Goal: Task Accomplishment & Management: Manage account settings

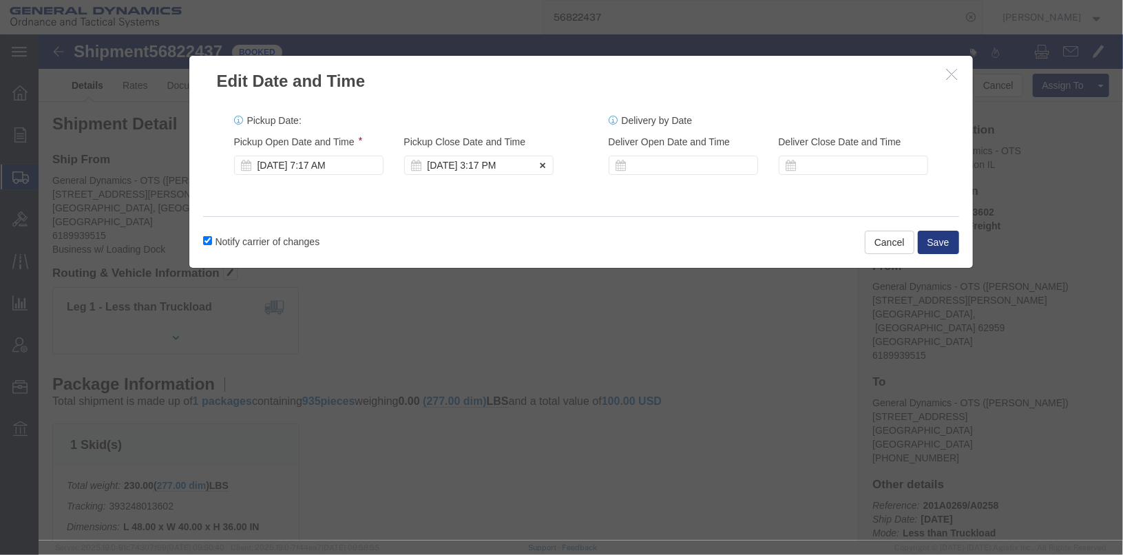
click div "[DATE] 3:17 PM"
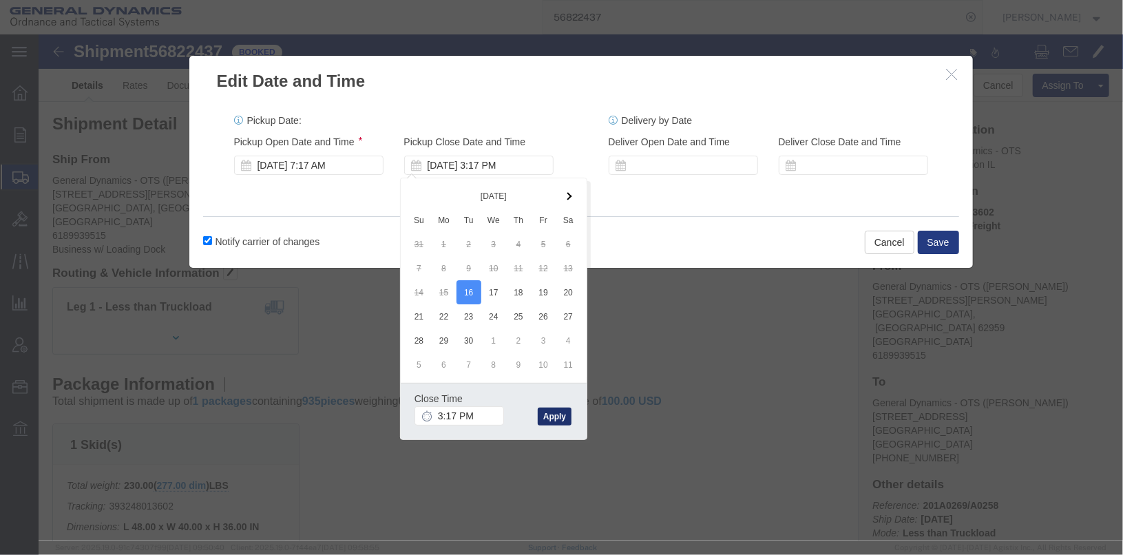
click button "Apply"
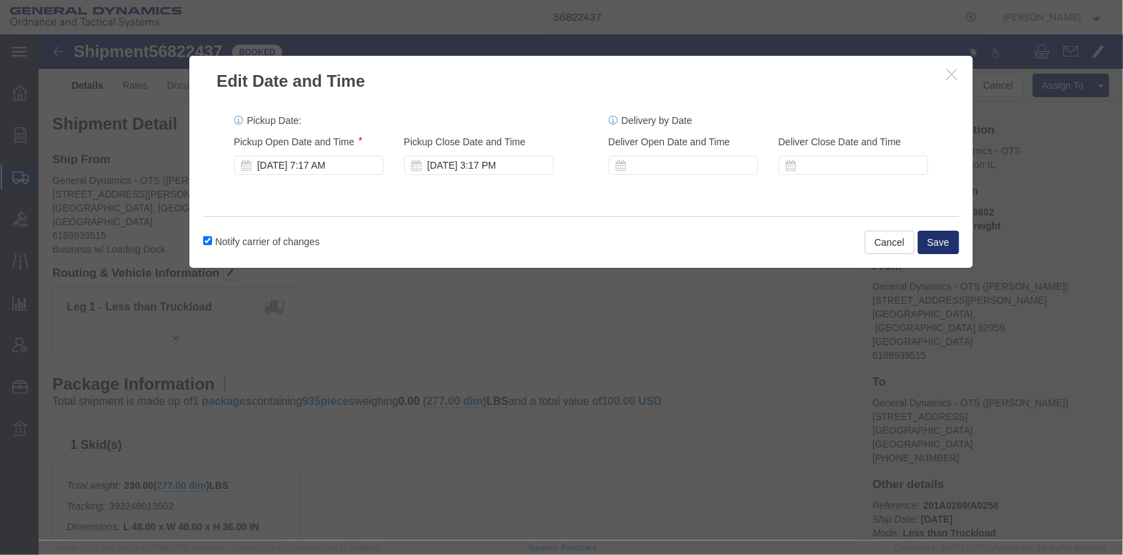
click button "Save"
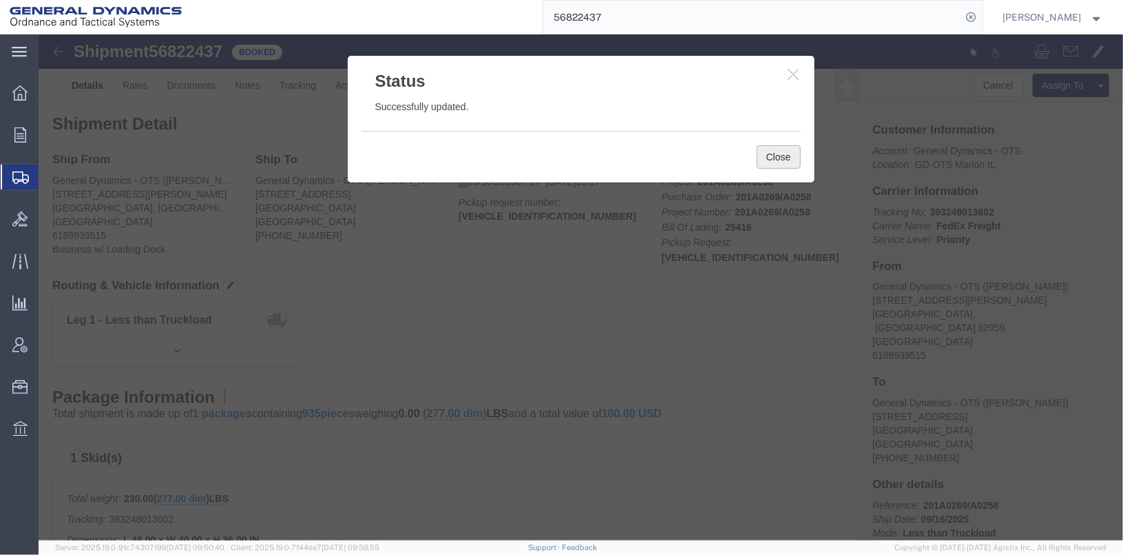
click button "Close"
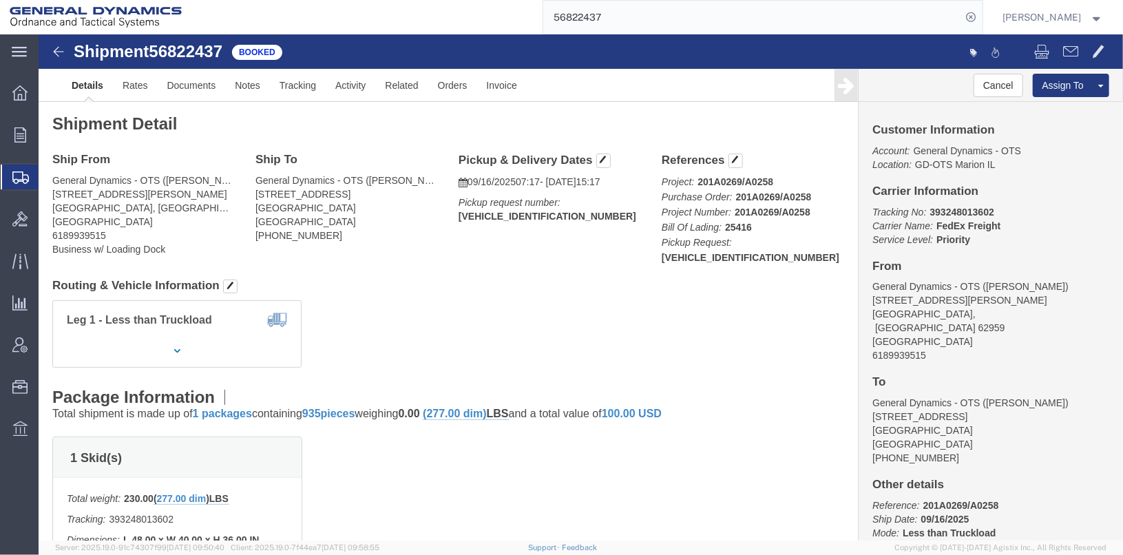
click b "[VEHICLE_IDENTIFICATION_NUMBER]"
click button "button"
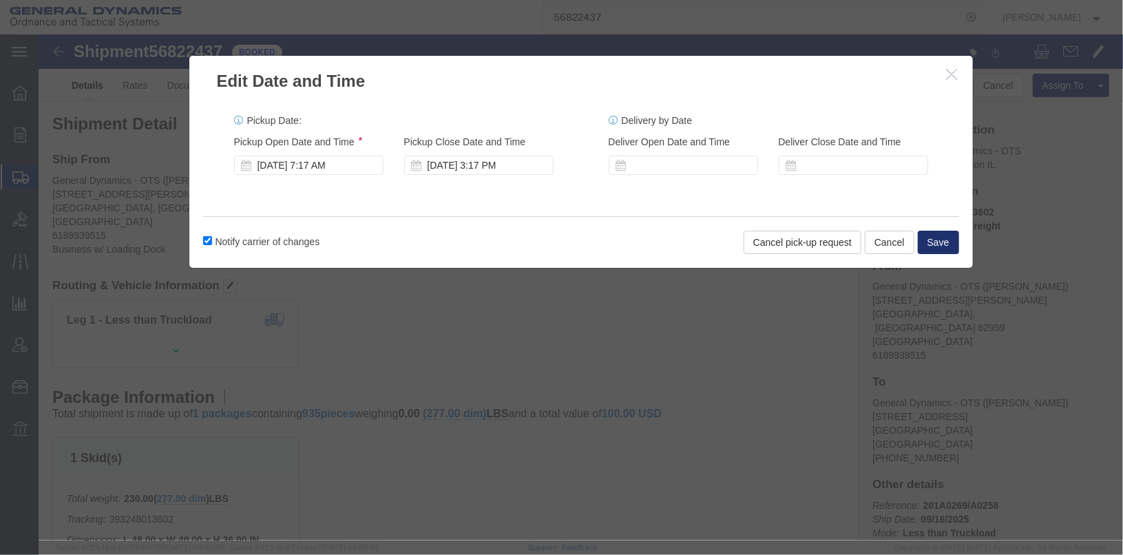
click button "Save"
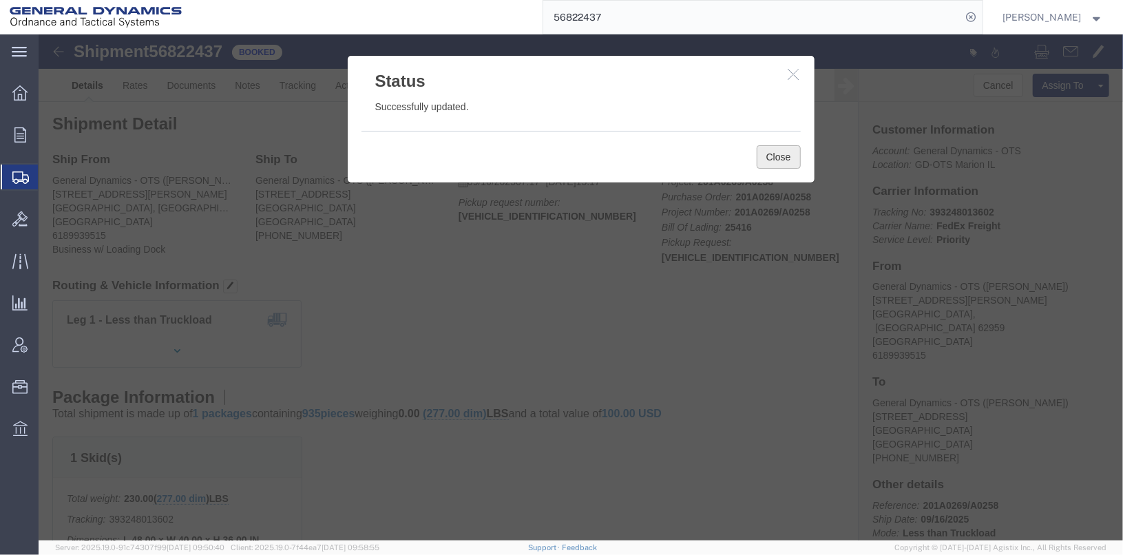
click button "Close"
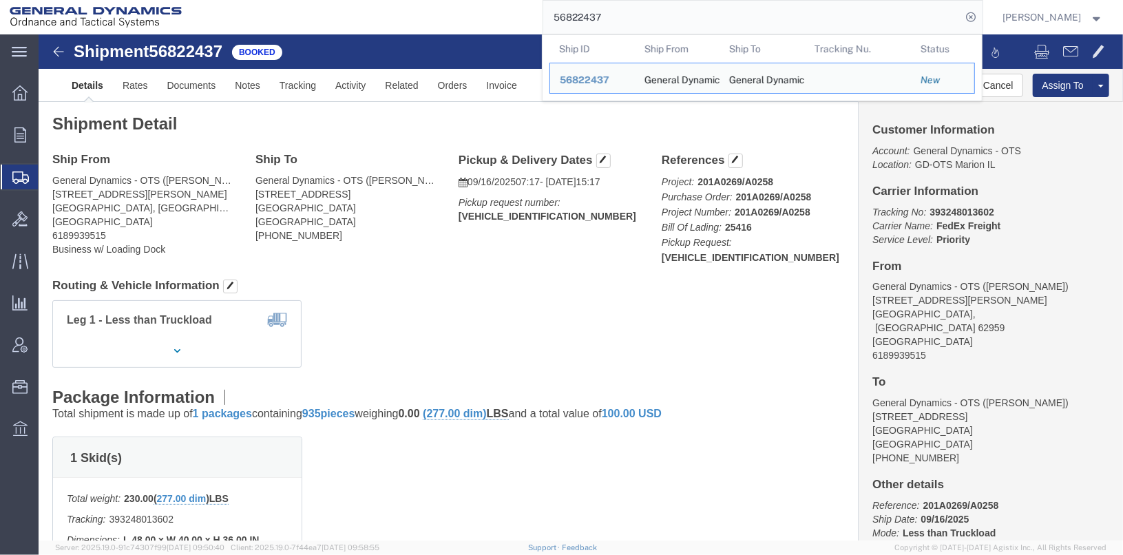
drag, startPoint x: 627, startPoint y: 20, endPoint x: 512, endPoint y: -1, distance: 117.7
click at [512, 0] on html "main_menu Created with Sketch. Collapse Menu Overview Orders Order Manager Crea…" at bounding box center [561, 277] width 1123 height 555
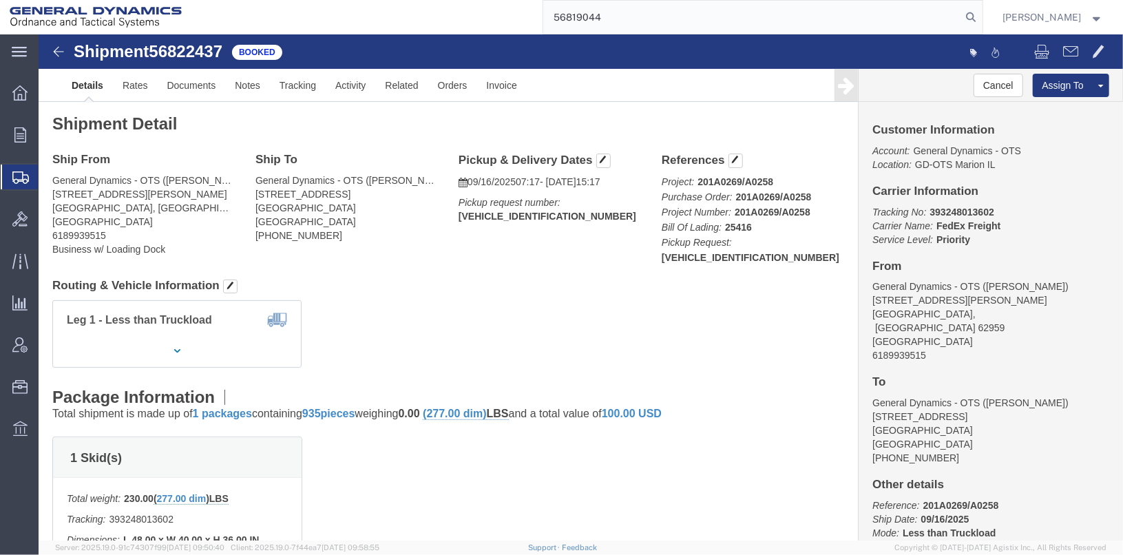
type input "56819044"
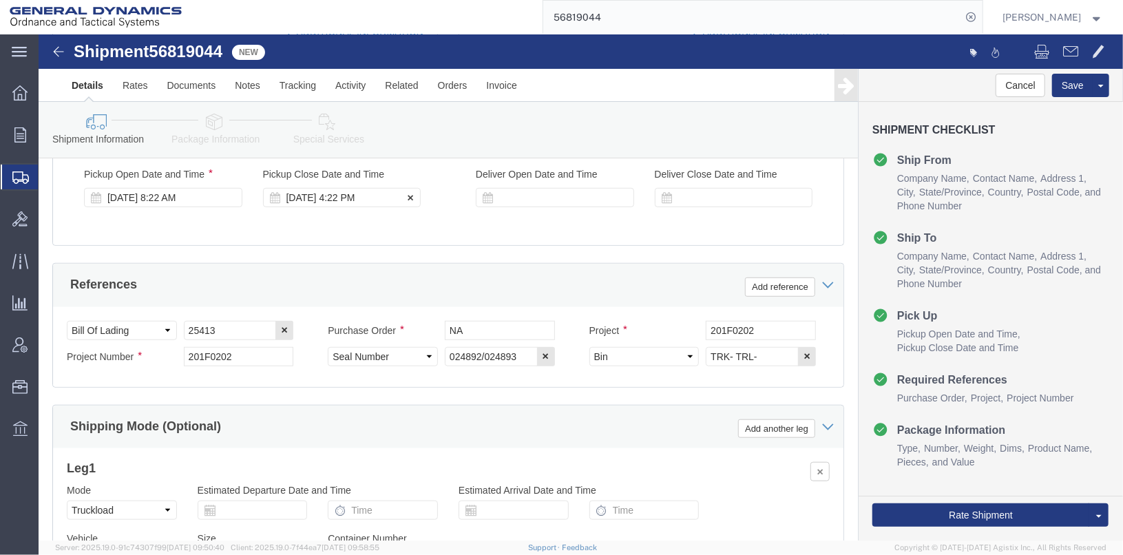
scroll to position [619, 0]
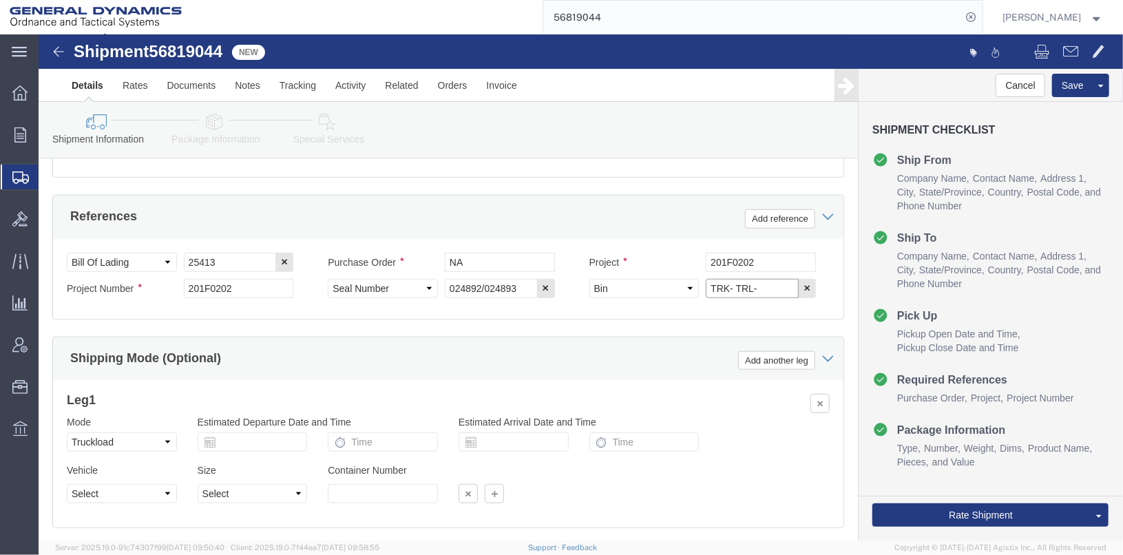
click input "TRK- TRL-"
click input "TRK-245005 TRL-"
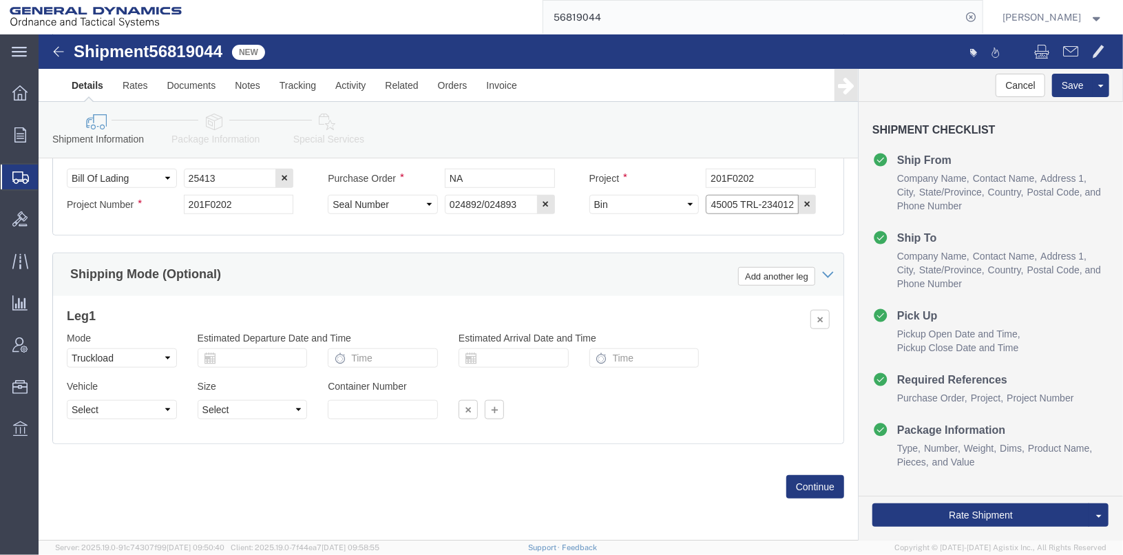
scroll to position [711, 0]
type input "TRK-245005 TRL-234012"
click button "Continue"
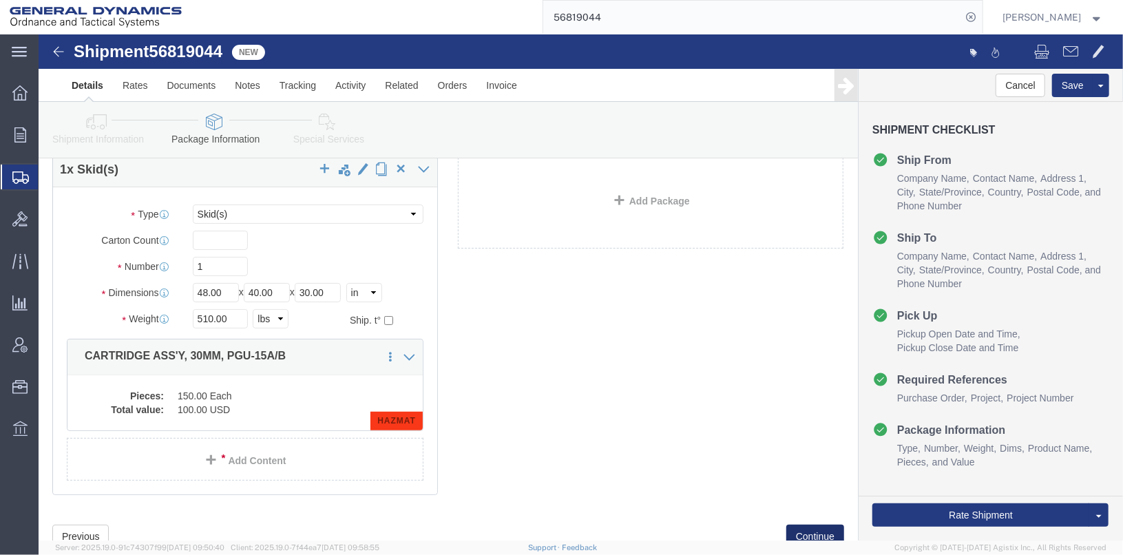
scroll to position [118, 0]
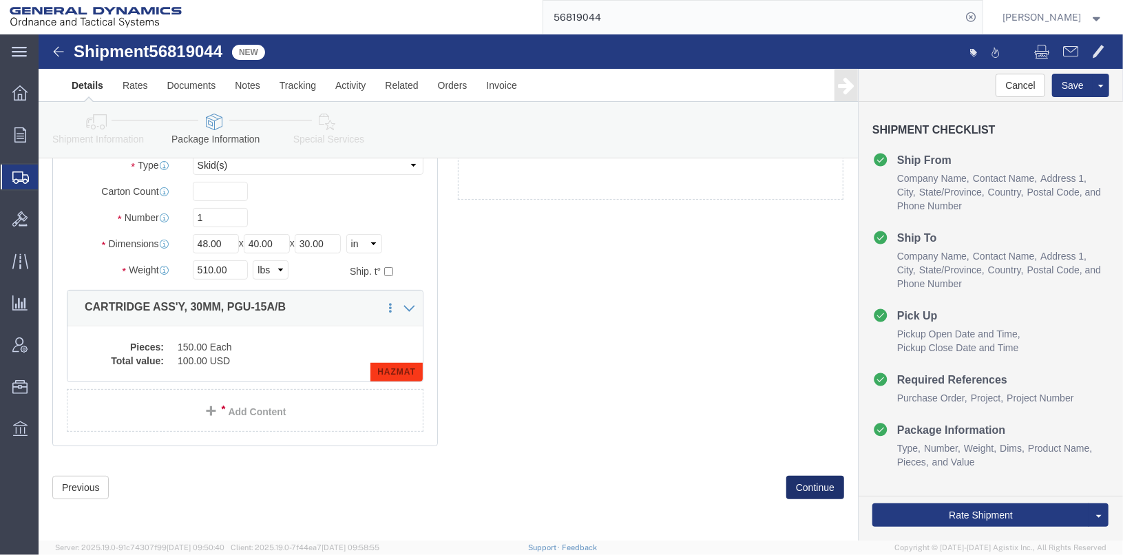
click button "Continue"
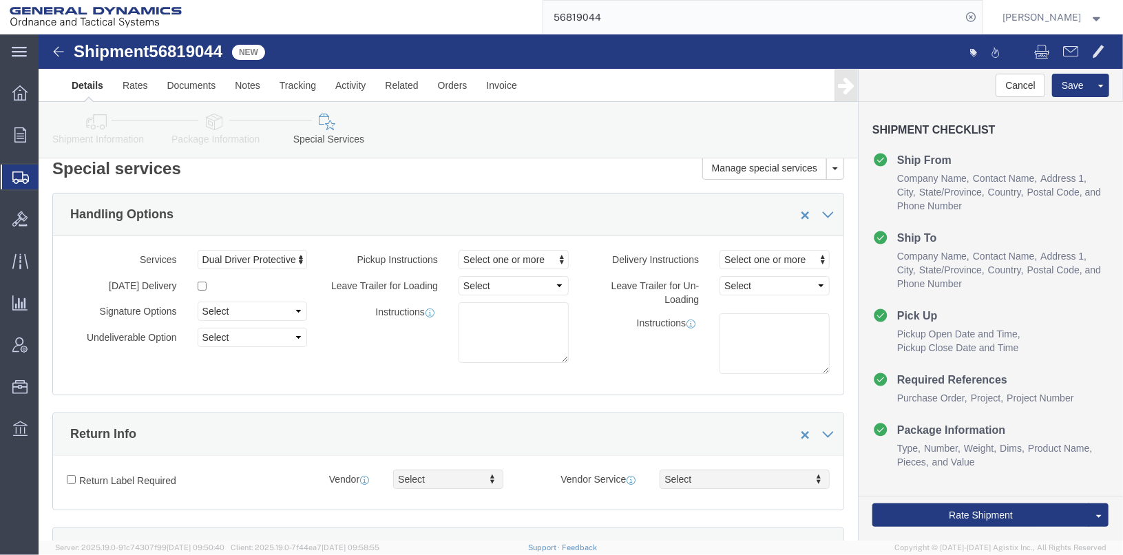
scroll to position [0, 0]
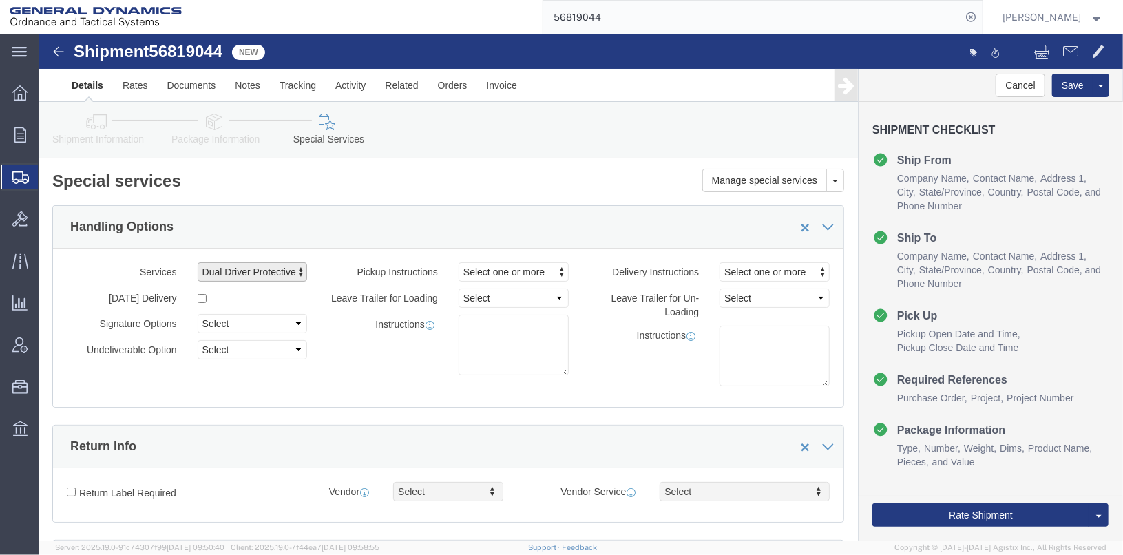
click span "button"
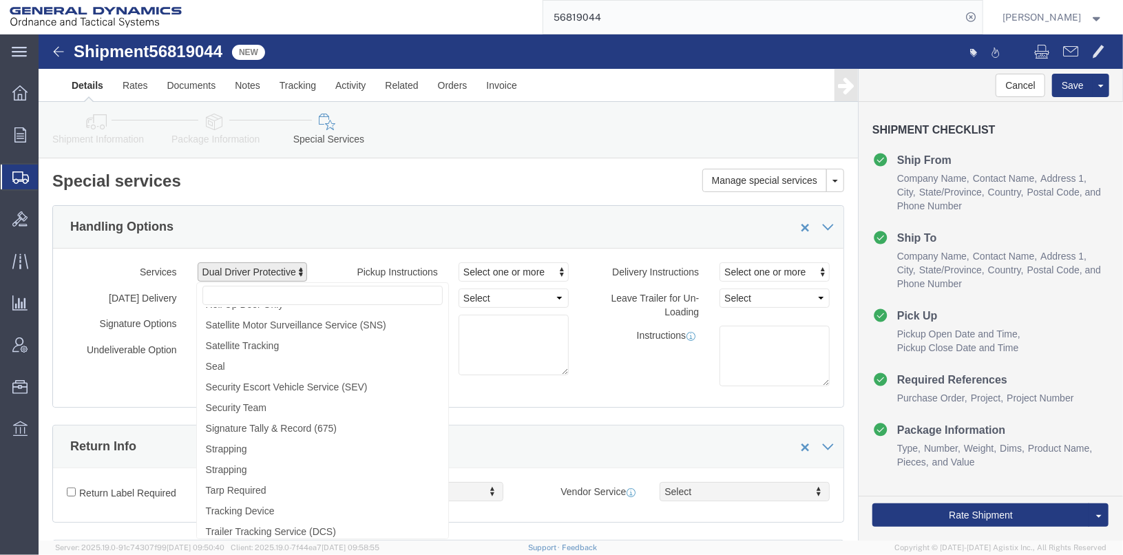
scroll to position [387, 0]
click div "Instructions"
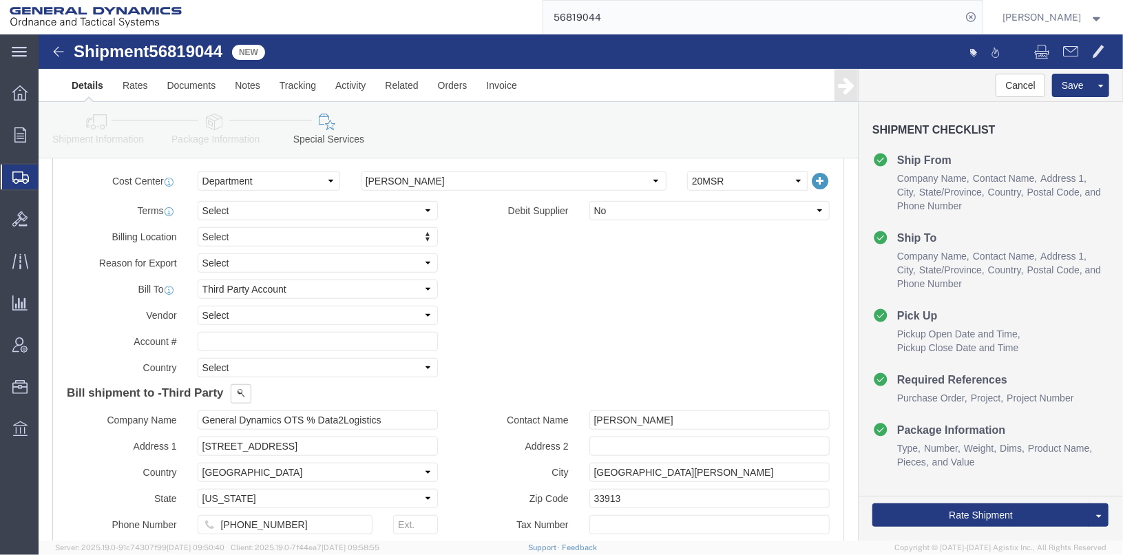
scroll to position [551, 0]
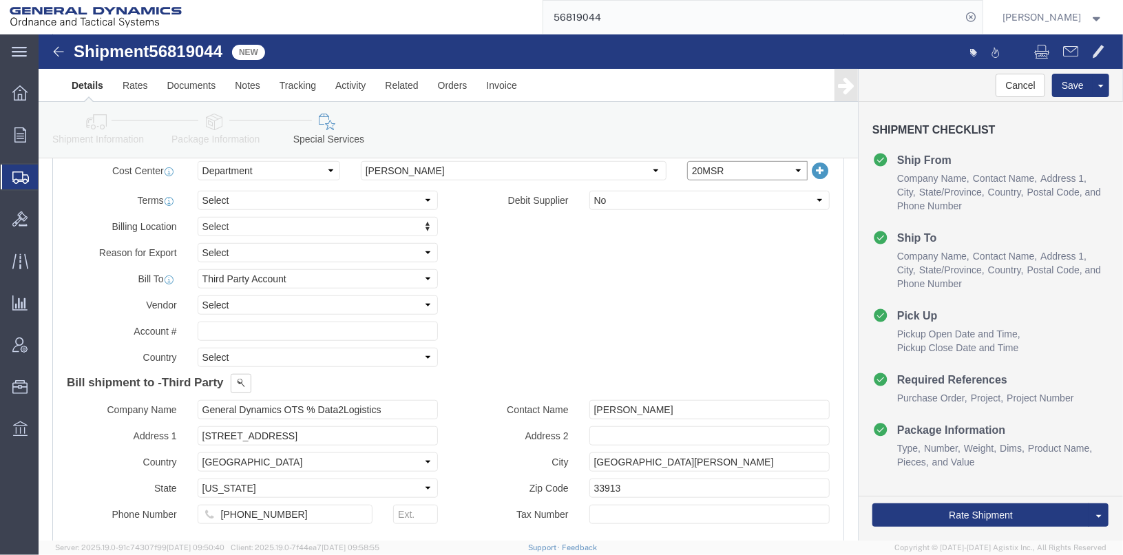
click select "Select 20MSR"
select select
click select "Select 20MSR"
click select "Select Recipient Account Sender/Shipper Third Party Account"
select select "SHIP"
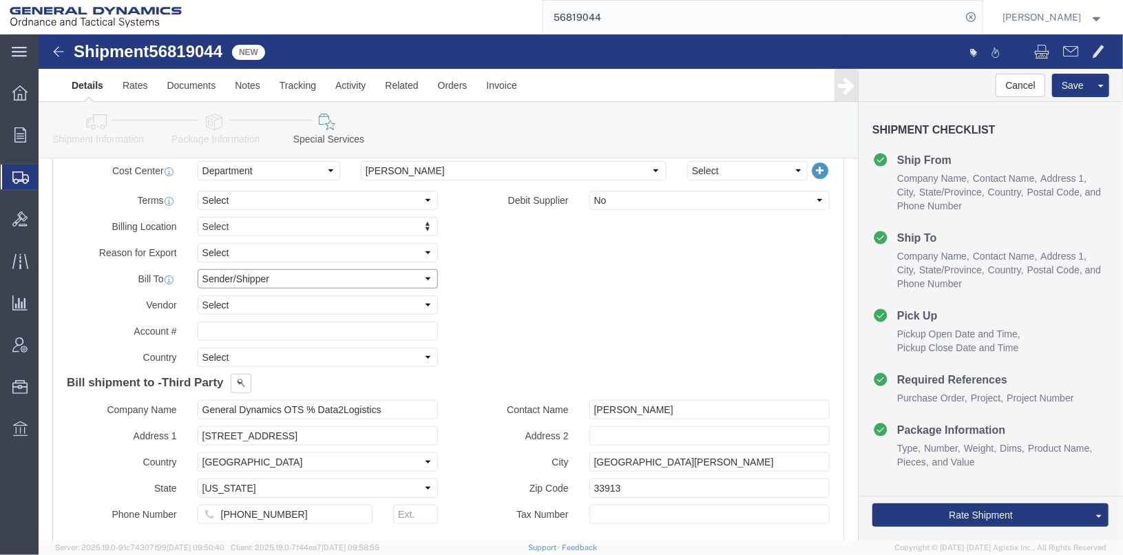
click select "Select Recipient Account Sender/Shipper Third Party Account"
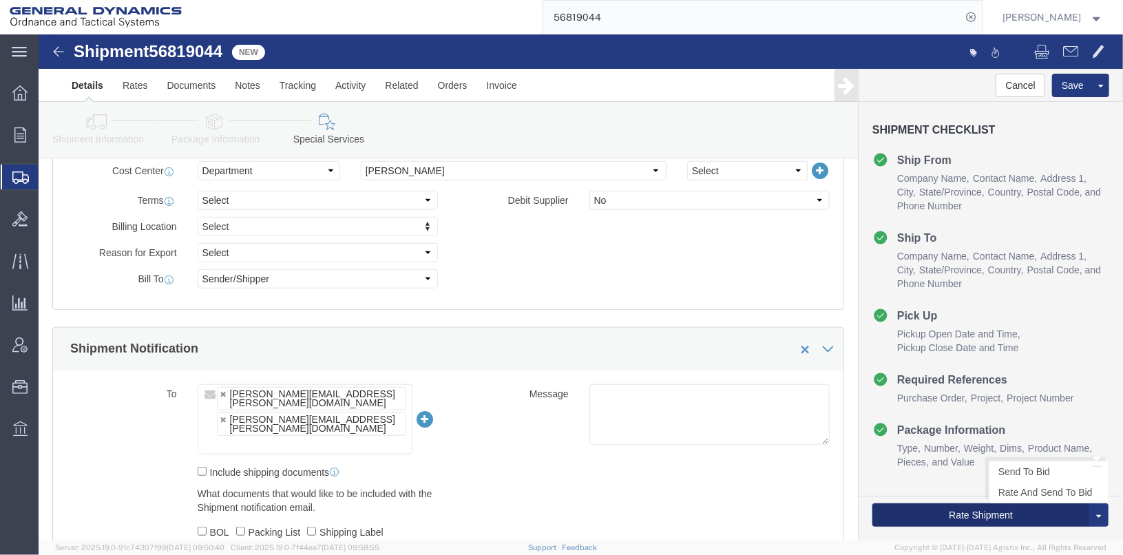
click button "Rate Shipment"
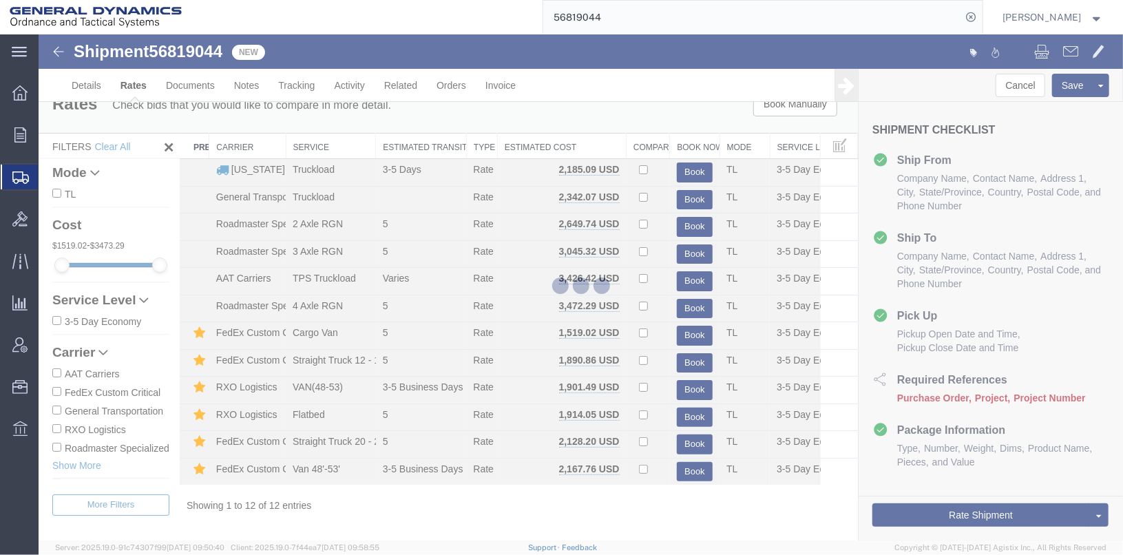
scroll to position [0, 0]
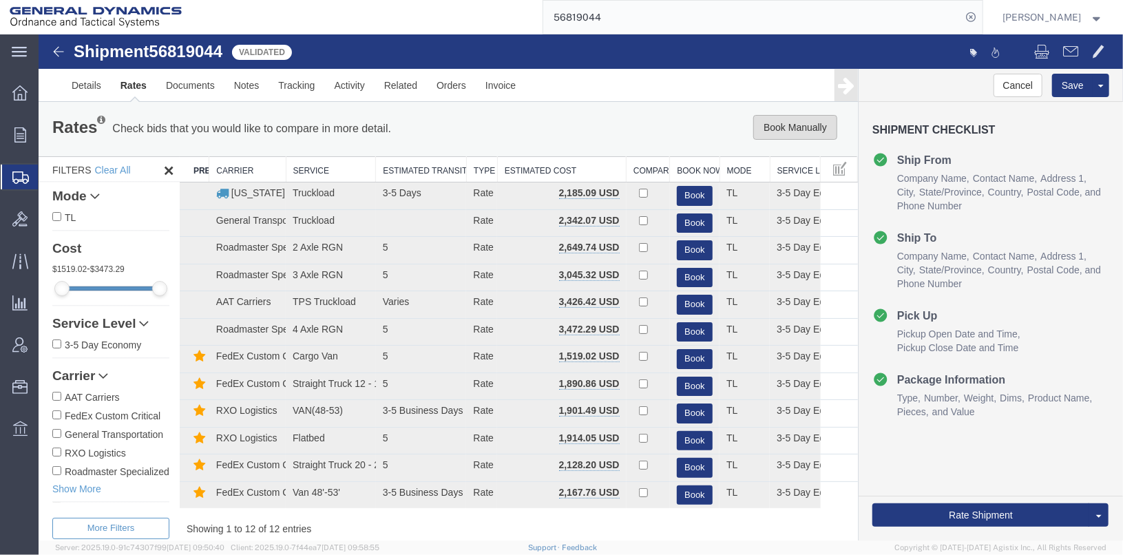
click at [788, 127] on button "Book Manually" at bounding box center [795, 126] width 84 height 25
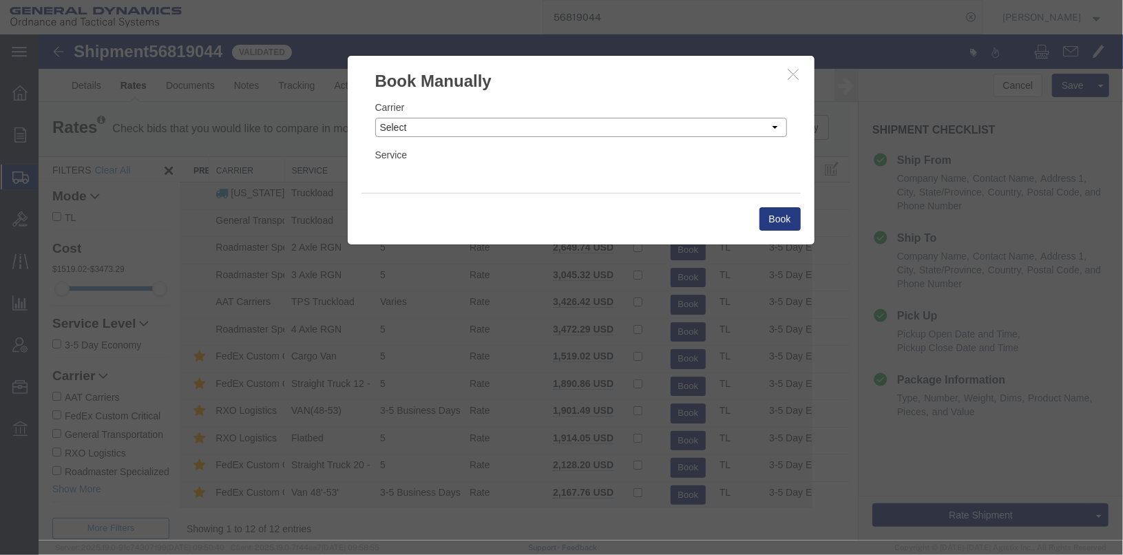
click at [618, 121] on select "Select Add New Carrier (and default service) AAT Carriers AATCO Adcom / Radiant…" at bounding box center [581, 126] width 412 height 19
select select "147"
click at [375, 117] on select "Select Add New Carrier (and default service) AAT Carriers AATCO Adcom / Radiant…" at bounding box center [581, 126] width 412 height 19
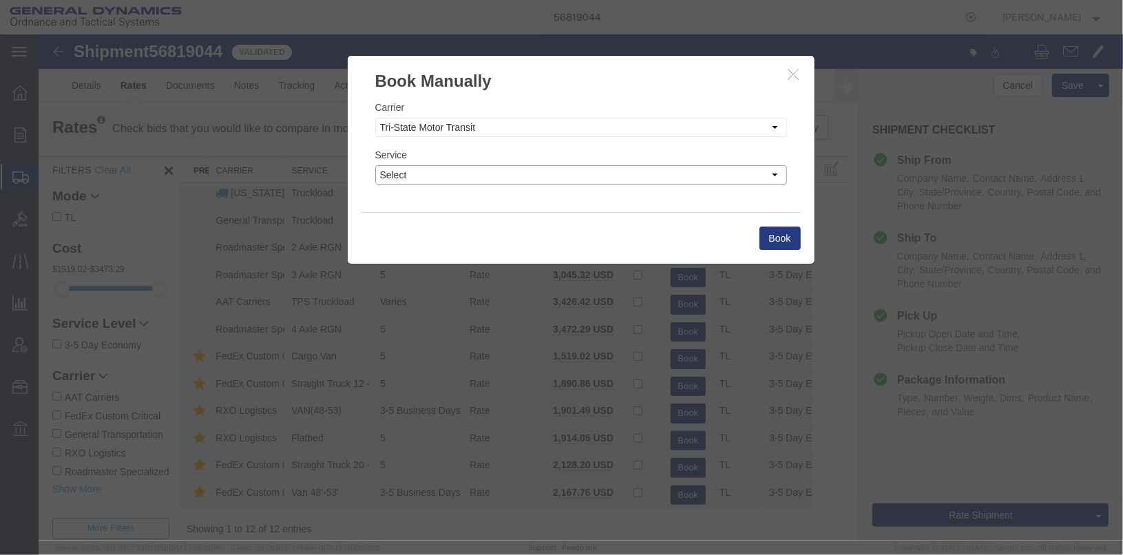
click at [430, 180] on select "Select Hazmat/Explosive Drom Less than Truckload Non-Haz Drom Standard LTL 3-5 …" at bounding box center [581, 174] width 412 height 19
select select "13368"
click at [375, 165] on select "Select Hazmat/Explosive Drom Less than Truckload Non-Haz Drom Standard LTL 3-5 …" at bounding box center [581, 174] width 412 height 19
click at [778, 240] on button "Book" at bounding box center [779, 237] width 41 height 23
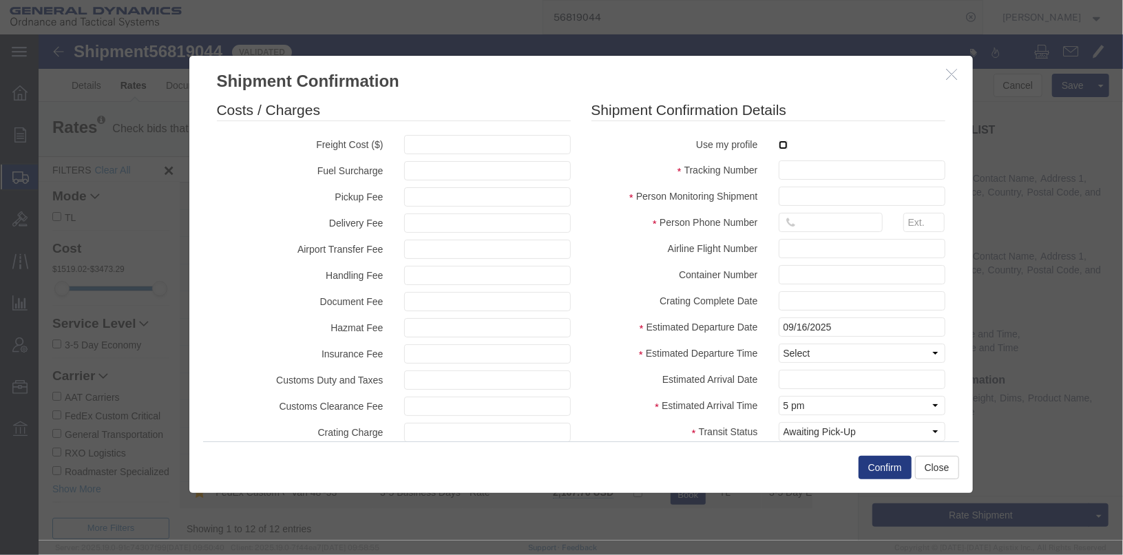
click at [778, 147] on input "checkbox" at bounding box center [782, 144] width 9 height 9
checkbox input "true"
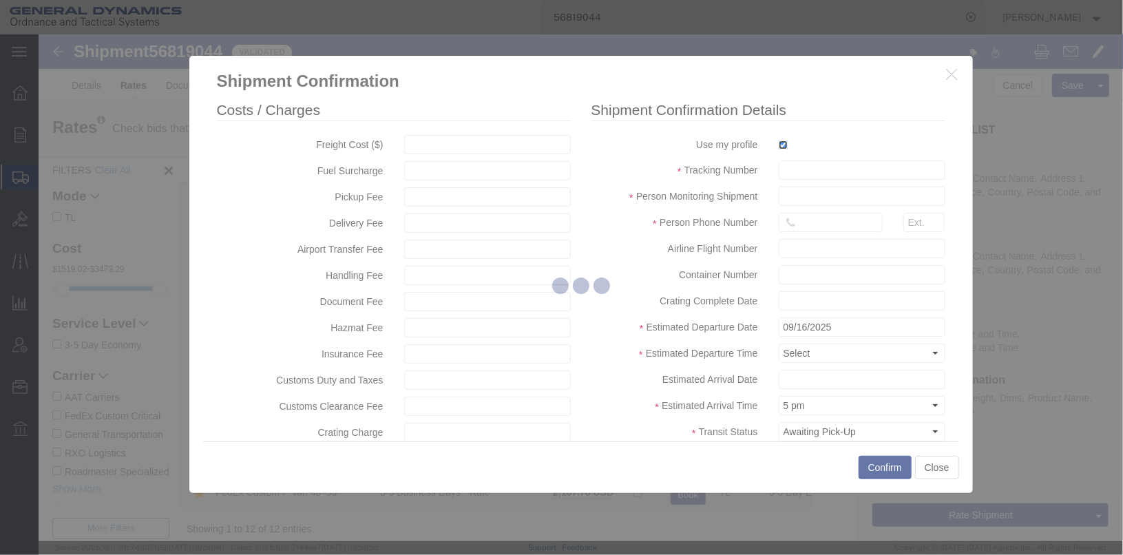
type input "[PERSON_NAME]"
type input "[PHONE_NUMBER]"
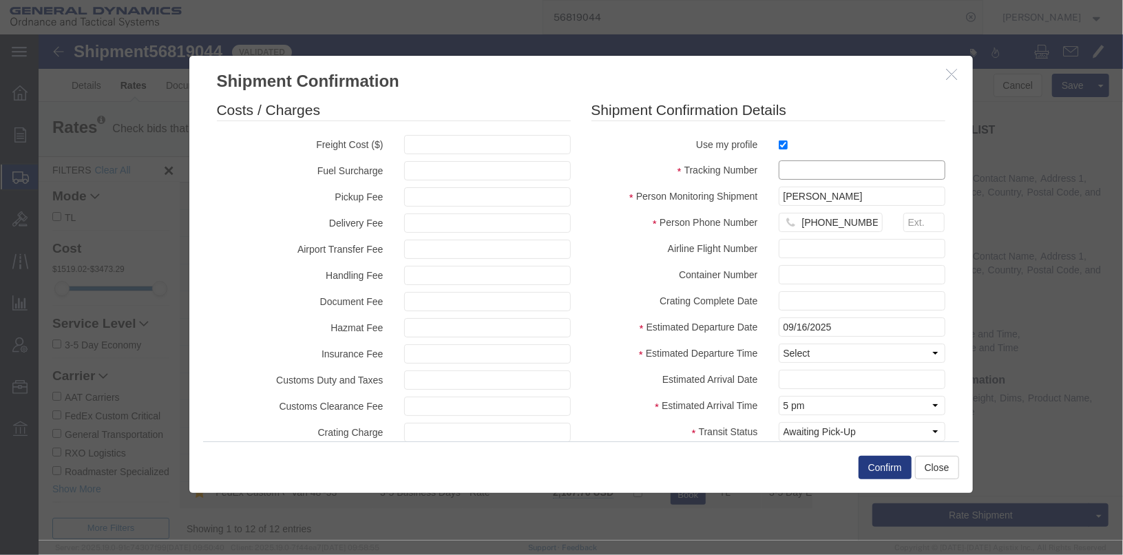
click at [778, 178] on input "text" at bounding box center [861, 169] width 167 height 19
type input "25413"
click at [809, 353] on select "Select Midnight 1 am 2 am 3 am 4 am 5 am 6 am 7 am 8 am 9 am 10 am 11 am 12 Noo…" at bounding box center [861, 352] width 167 height 19
select select "0800"
click at [778, 343] on select "Select Midnight 1 am 2 am 3 am 4 am 5 am 6 am 7 am 8 am 9 am 10 am 11 am 12 Noo…" at bounding box center [861, 352] width 167 height 19
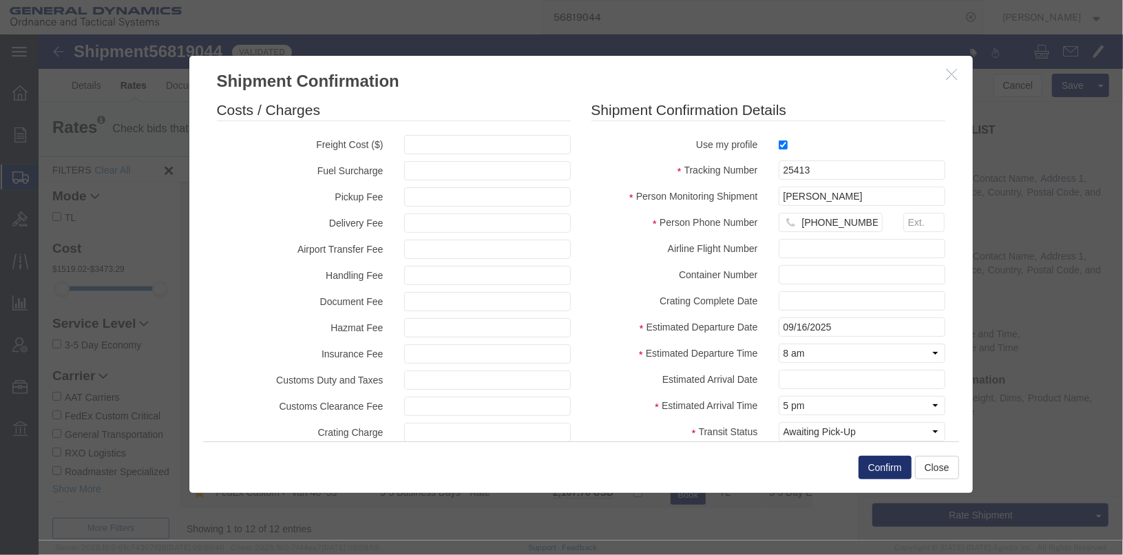
click at [886, 462] on button "Confirm" at bounding box center [884, 466] width 53 height 23
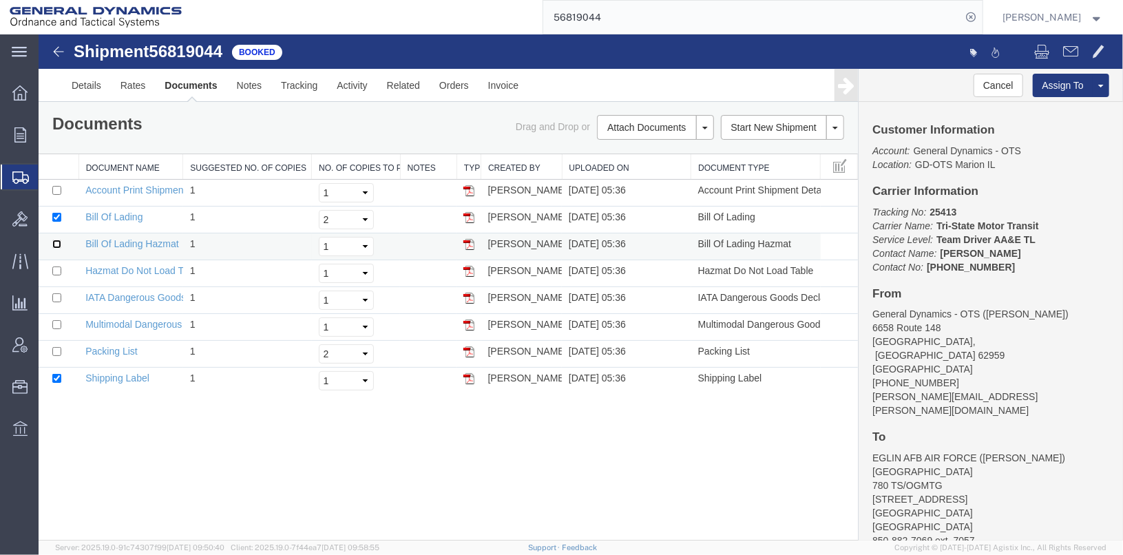
click at [56, 240] on input "checkbox" at bounding box center [56, 243] width 9 height 9
checkbox input "true"
click at [364, 247] on select "Select 1 2 3 4 5" at bounding box center [345, 245] width 55 height 19
select select "2"
click at [318, 236] on select "Select 1 2 3 4 5" at bounding box center [345, 245] width 55 height 19
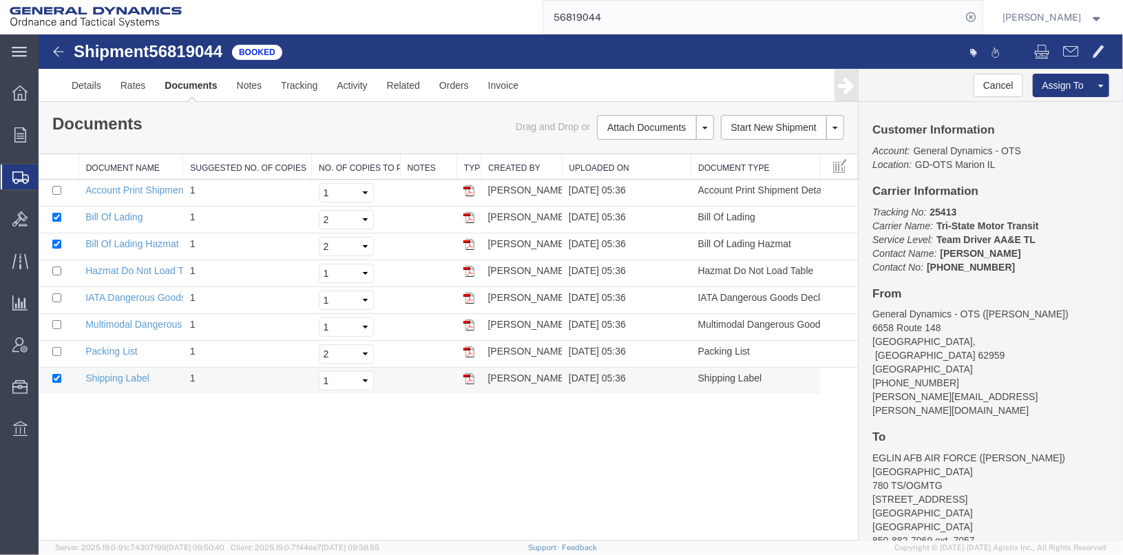
click at [50, 377] on td at bounding box center [58, 380] width 40 height 27
click at [53, 375] on input "checkbox" at bounding box center [56, 377] width 9 height 9
checkbox input "false"
click at [53, 349] on input "checkbox" at bounding box center [56, 350] width 9 height 9
checkbox input "true"
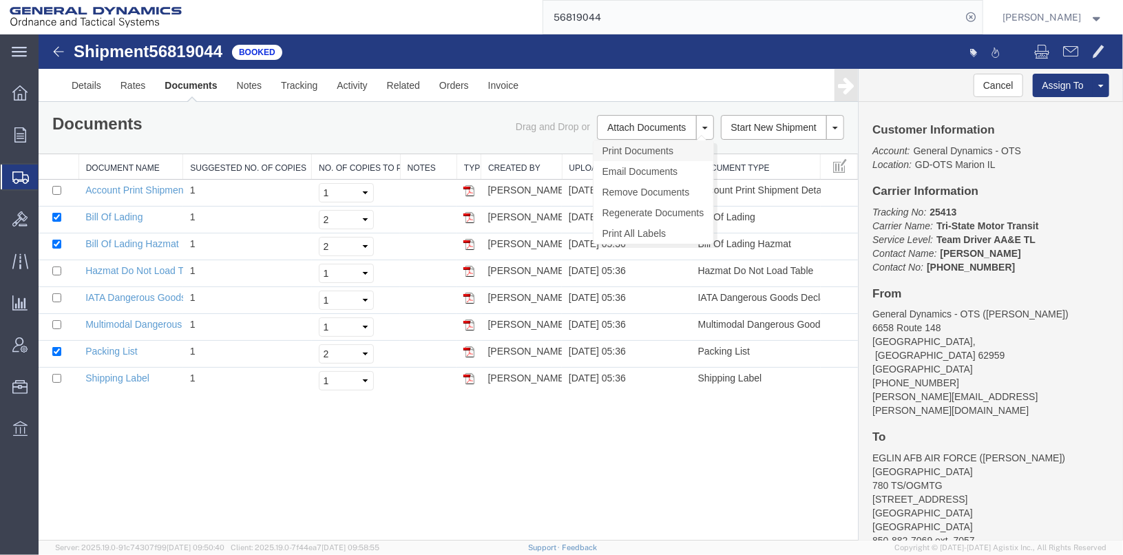
click at [627, 147] on link "Print Documents" at bounding box center [653, 150] width 120 height 21
click at [90, 90] on link "Details" at bounding box center [85, 84] width 49 height 33
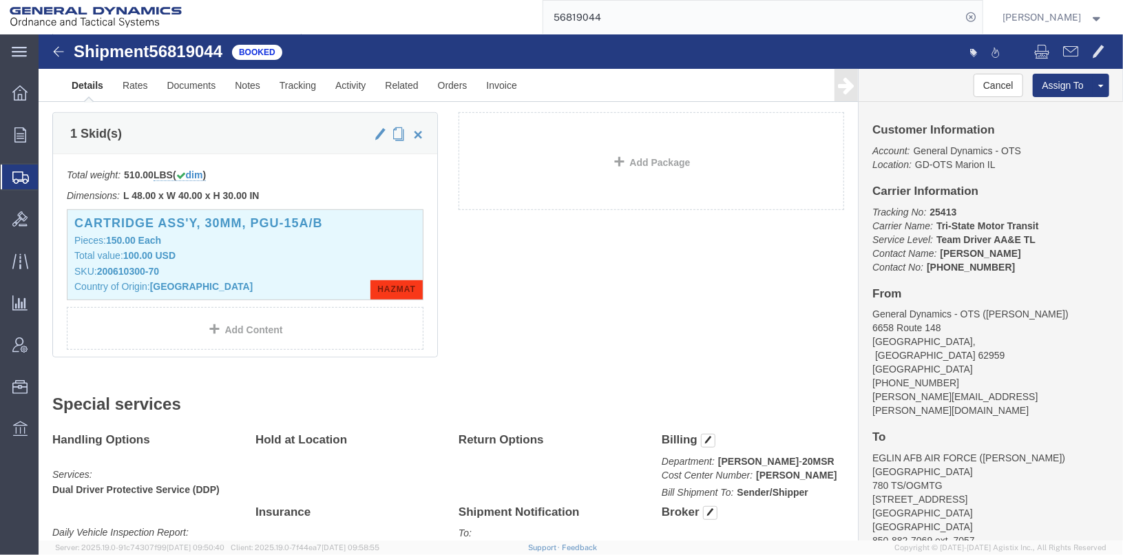
scroll to position [344, 0]
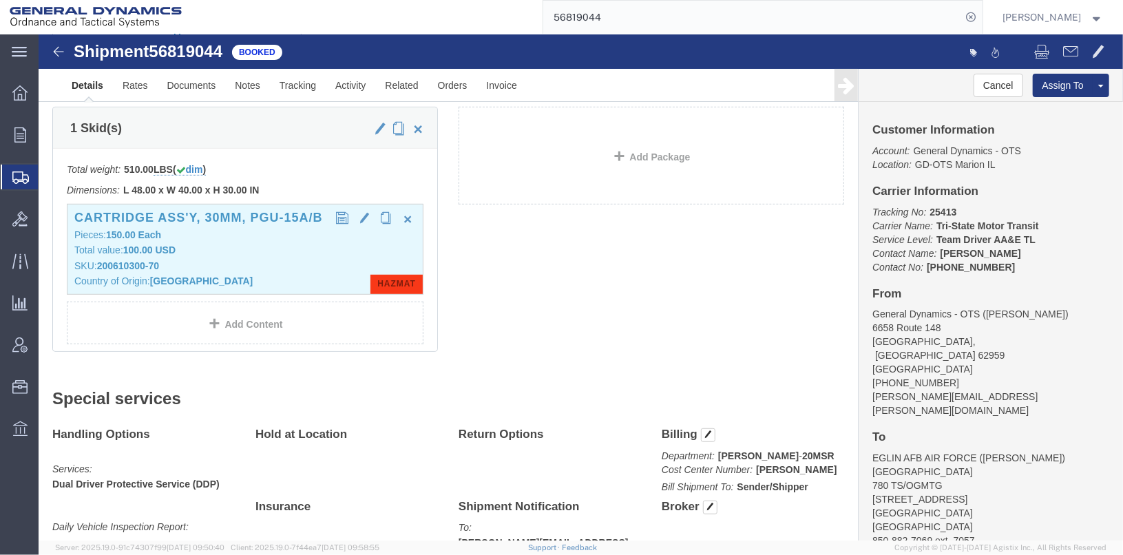
click div "CARTRIDGE ASS'Y, 30MM, PGU-15A/B Pieces: 150.00 Each Total value: 100.00 USD SK…"
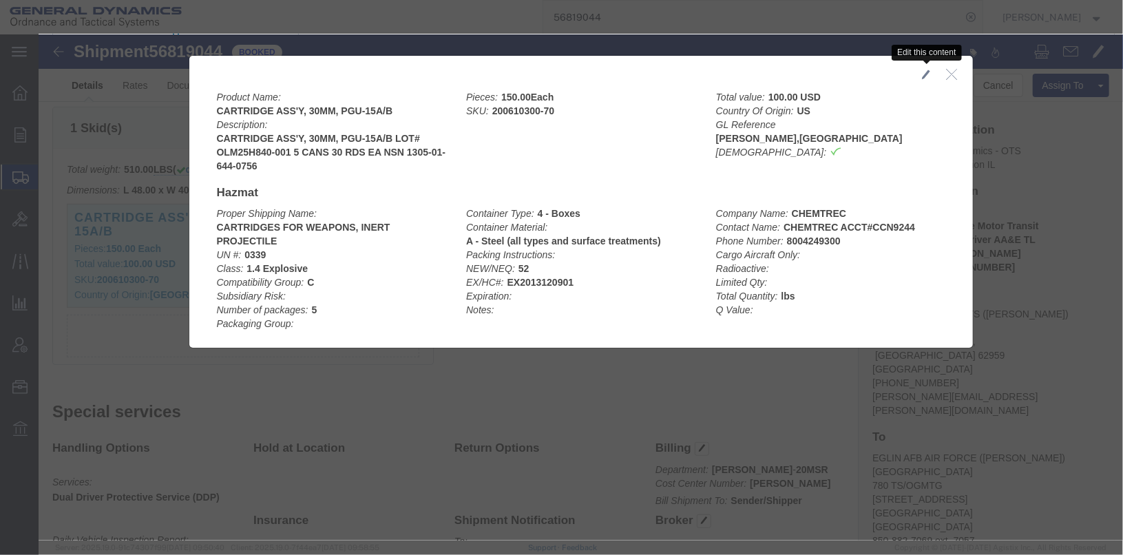
click span "button"
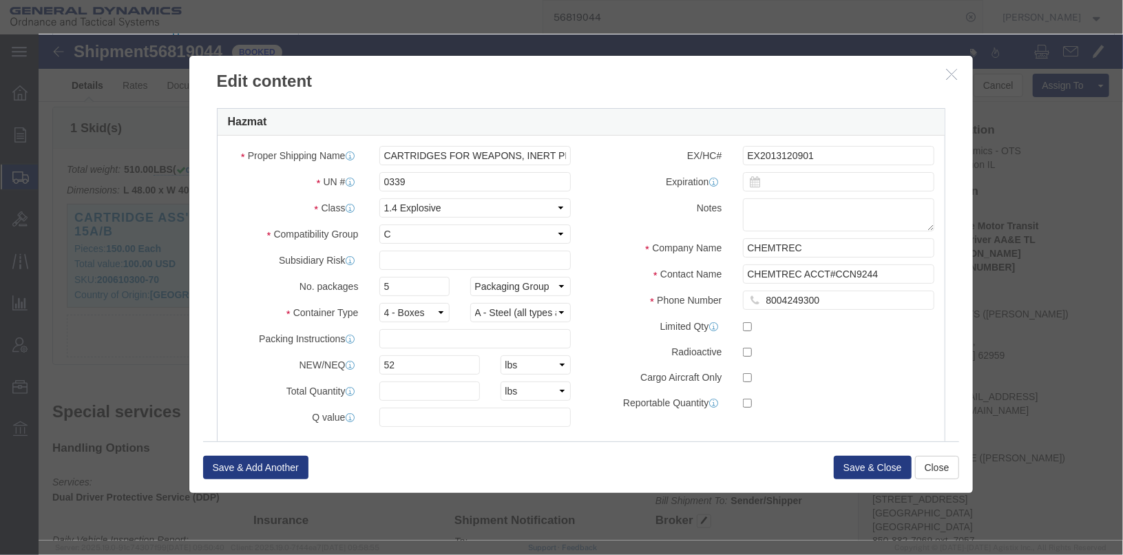
scroll to position [404, 0]
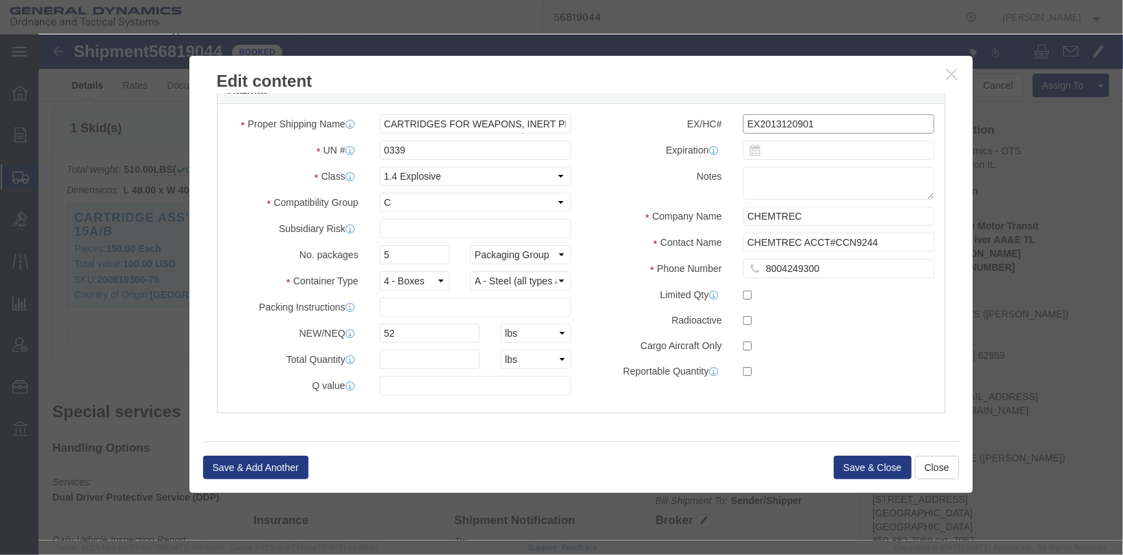
click input "EX2013120901"
click input "EX201"
type input "EX2018022141"
click button "Save & Close"
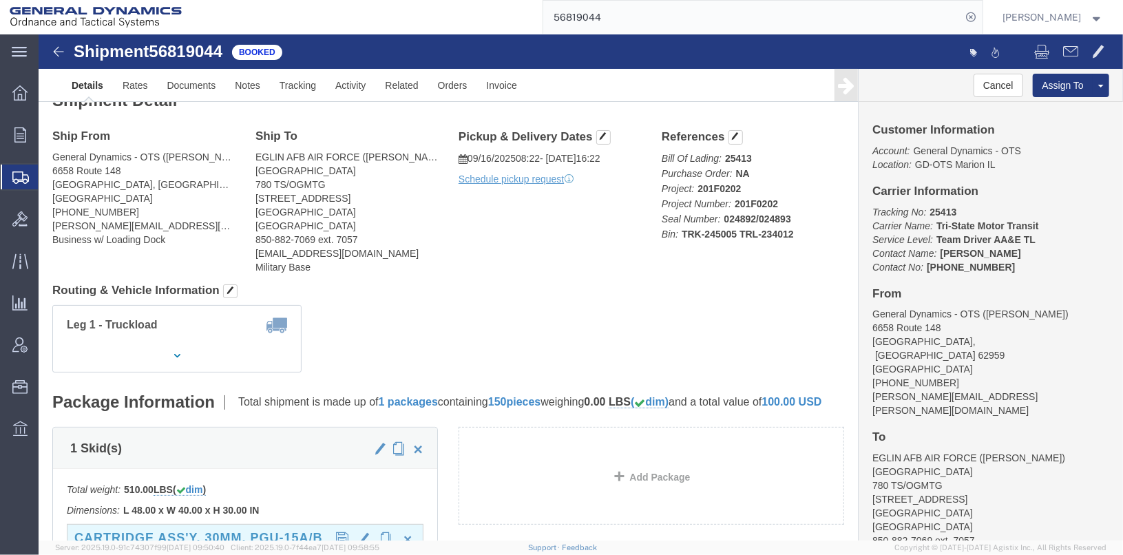
scroll to position [0, 0]
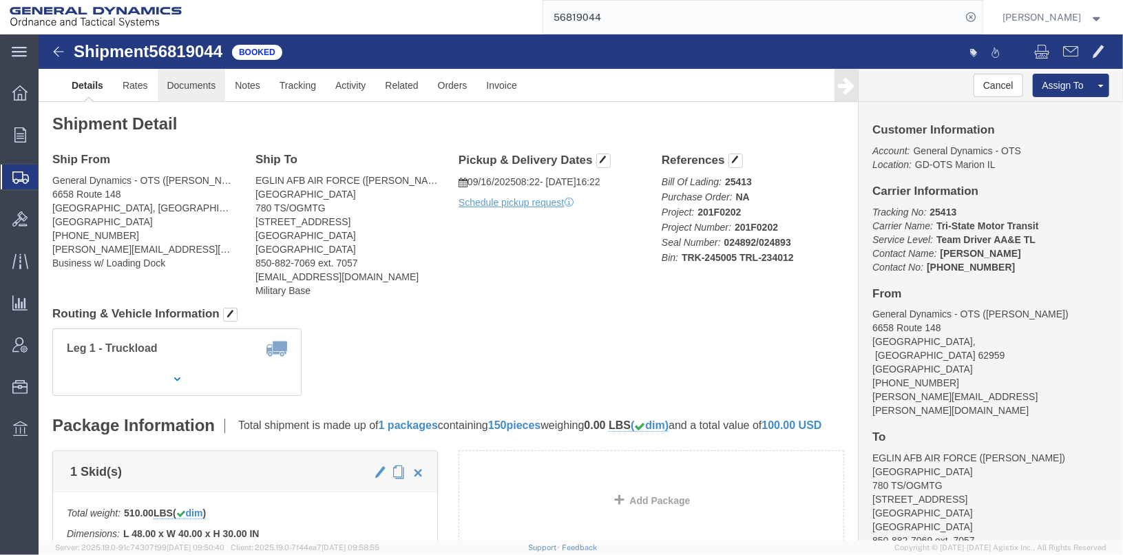
click link "Documents"
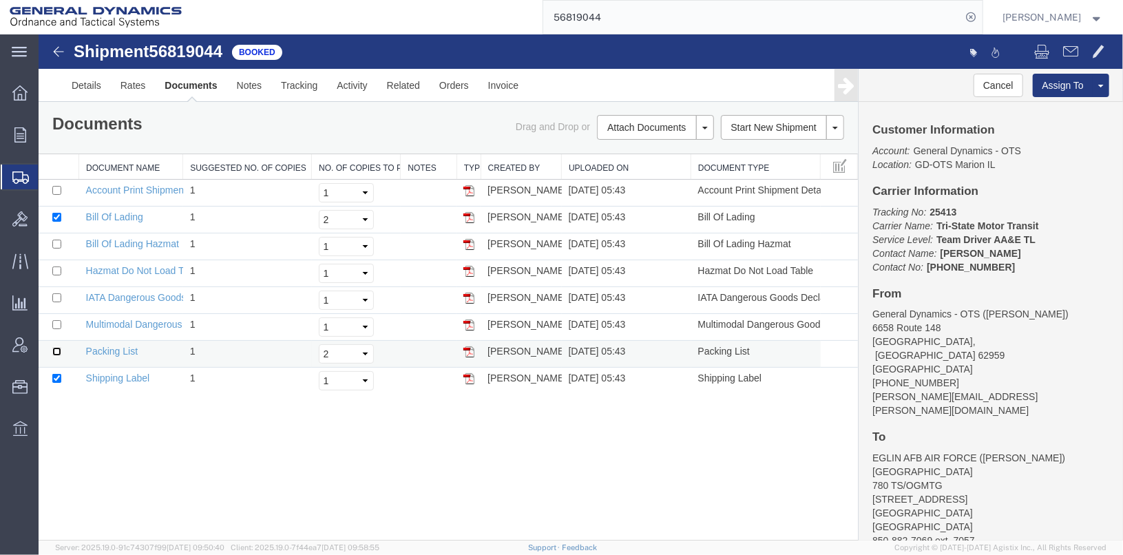
click at [56, 350] on input "checkbox" at bounding box center [56, 350] width 9 height 9
checkbox input "true"
click at [56, 373] on input "checkbox" at bounding box center [56, 377] width 9 height 9
checkbox input "false"
click at [56, 246] on input "checkbox" at bounding box center [56, 243] width 9 height 9
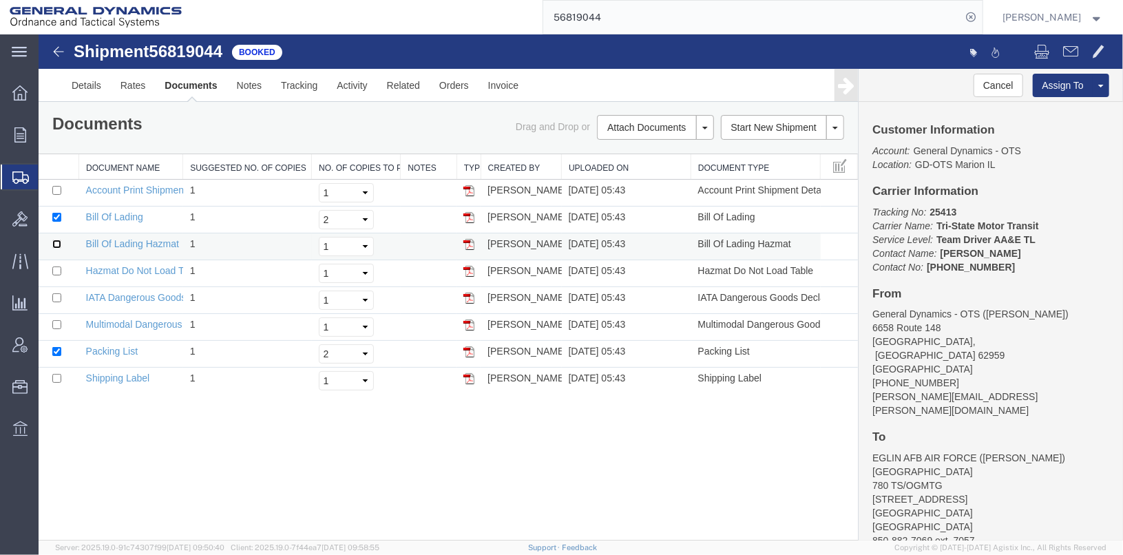
checkbox input "true"
click at [339, 249] on select "Select 1 2 3 4 5" at bounding box center [345, 245] width 55 height 19
select select "2"
click at [318, 236] on select "Select 1 2 3 4 5" at bounding box center [345, 245] width 55 height 19
click at [625, 147] on link "Print Documents" at bounding box center [653, 150] width 120 height 21
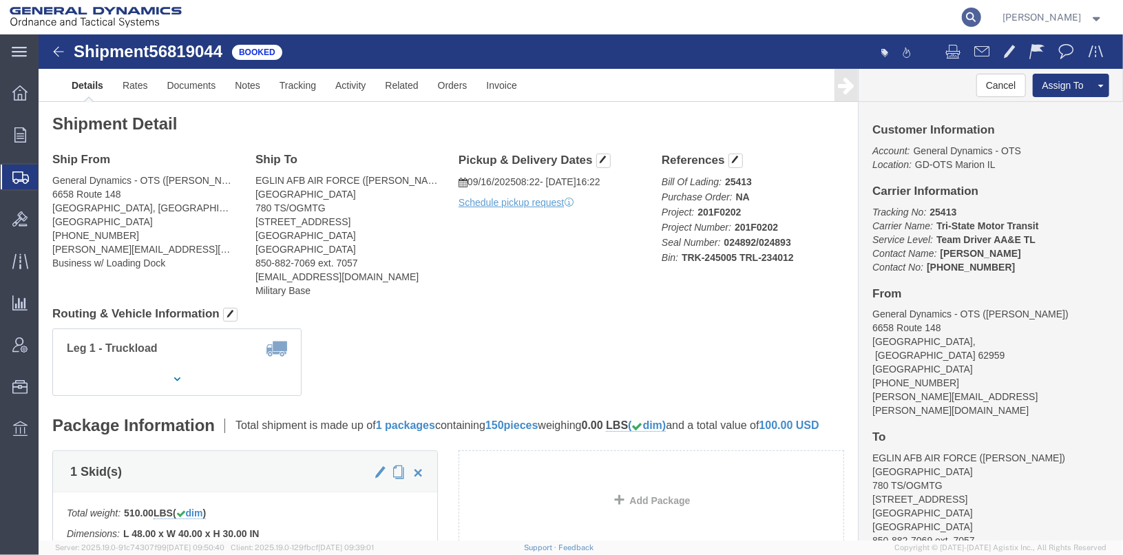
click at [981, 12] on icon at bounding box center [971, 17] width 19 height 19
type input "25381"
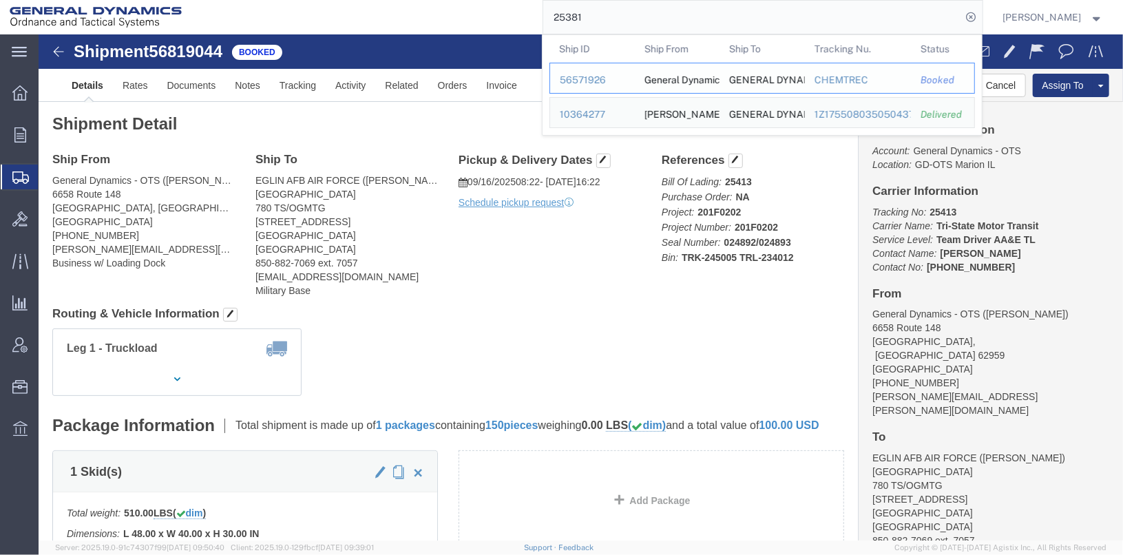
click at [598, 83] on div "56571926" at bounding box center [592, 80] width 65 height 14
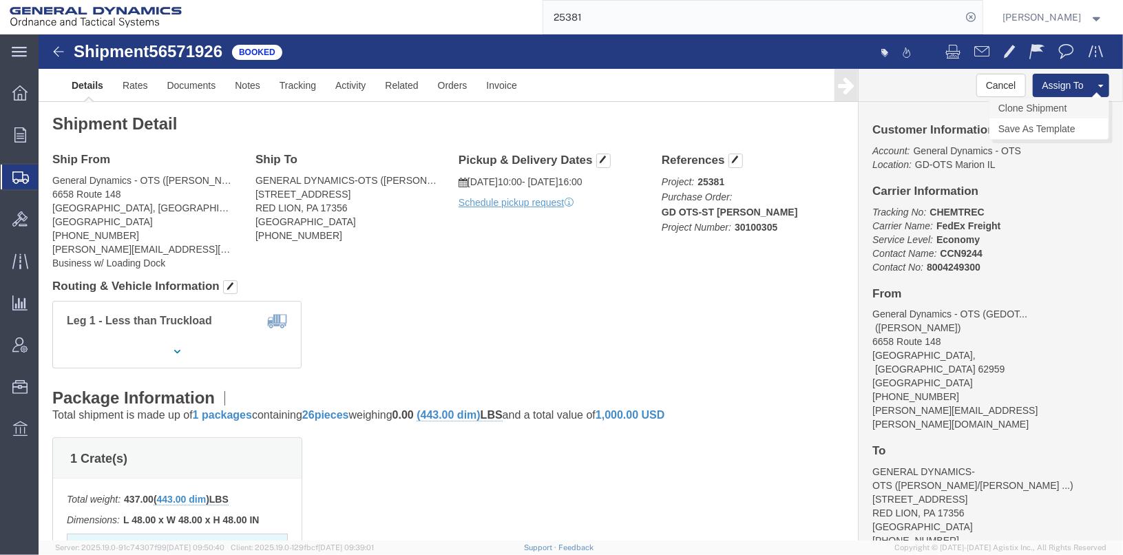
click link "Clone Shipment"
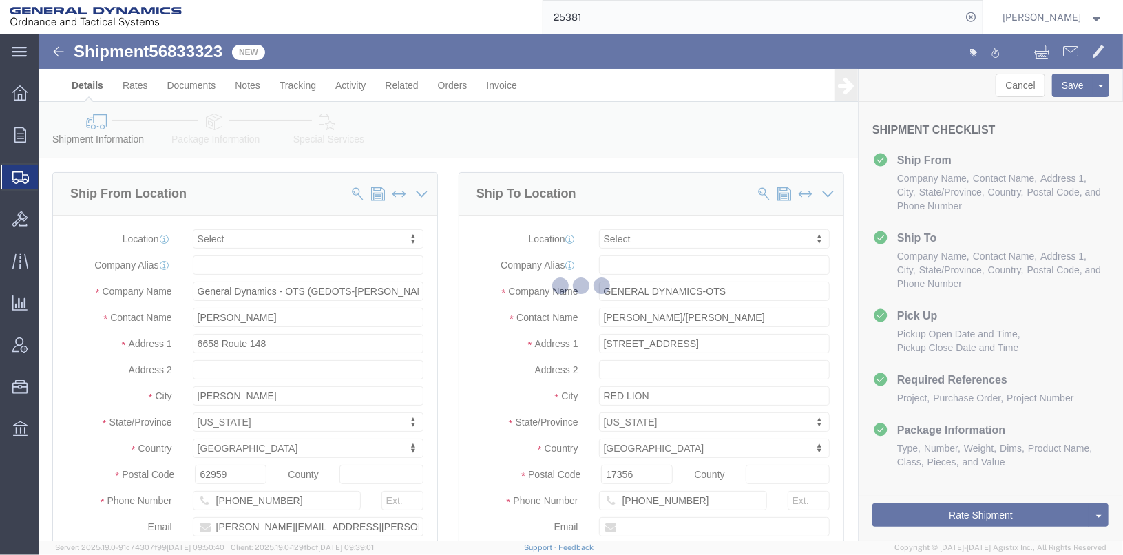
select select
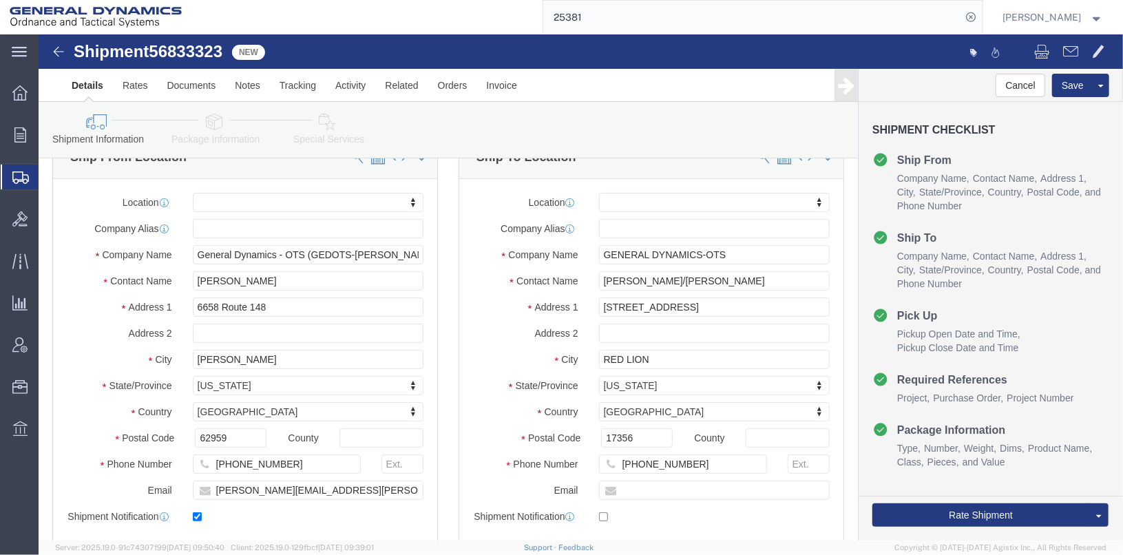
scroll to position [68, 0]
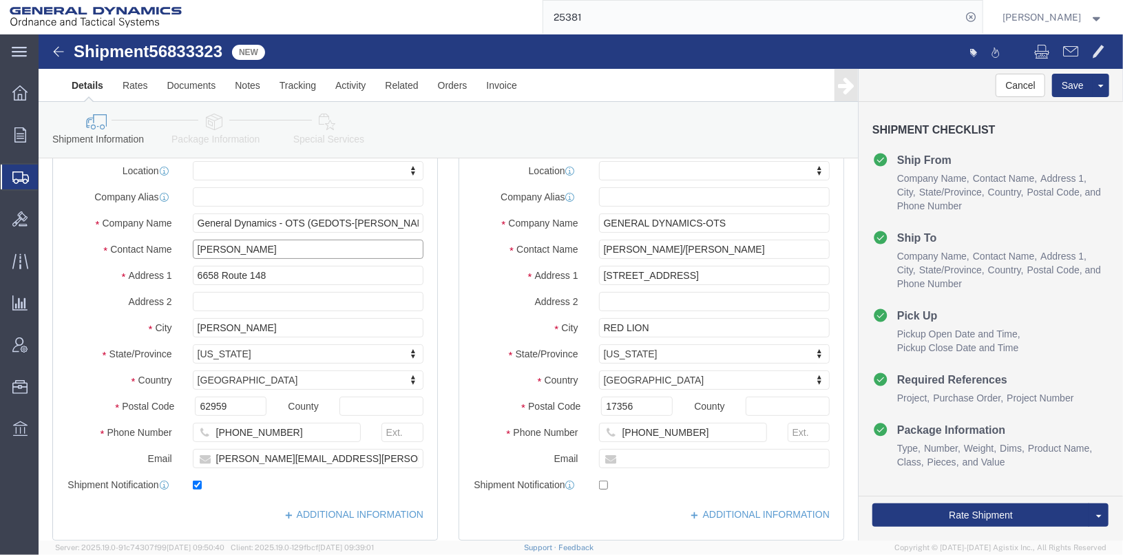
drag, startPoint x: 241, startPoint y: 211, endPoint x: 113, endPoint y: 206, distance: 128.2
click div "Contact Name GARY REEVES"
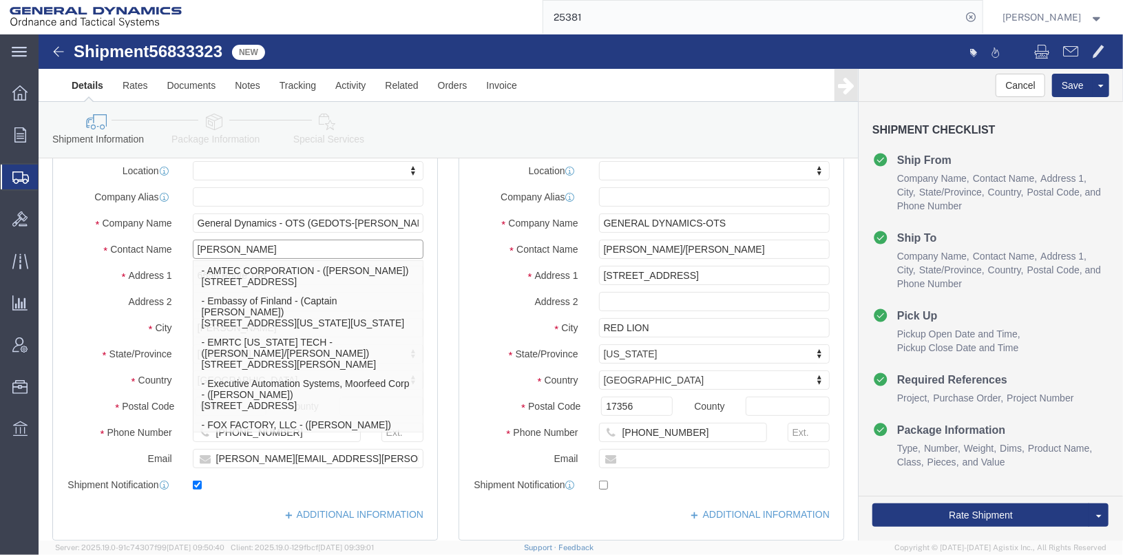
type input "TIM SCHAFFER"
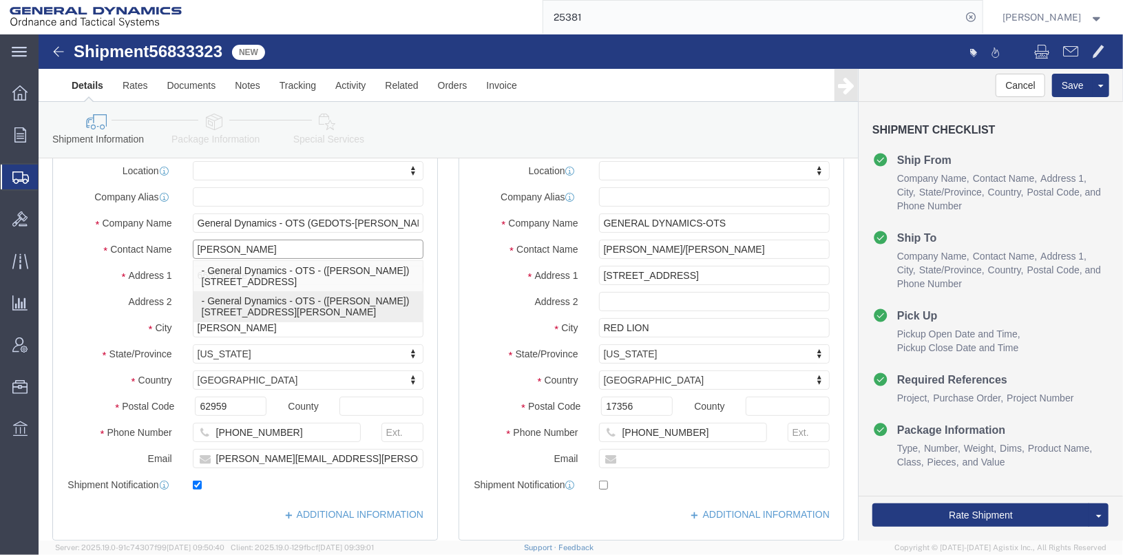
click p "- General Dynamics - OTS - (Tim Schaffer) 8000 OGDEN RD, Marion, IL, 62959, US"
select select
type input "General Dynamics - OTS"
type input "[PERSON_NAME]"
type input "[STREET_ADDRESS][PERSON_NAME]"
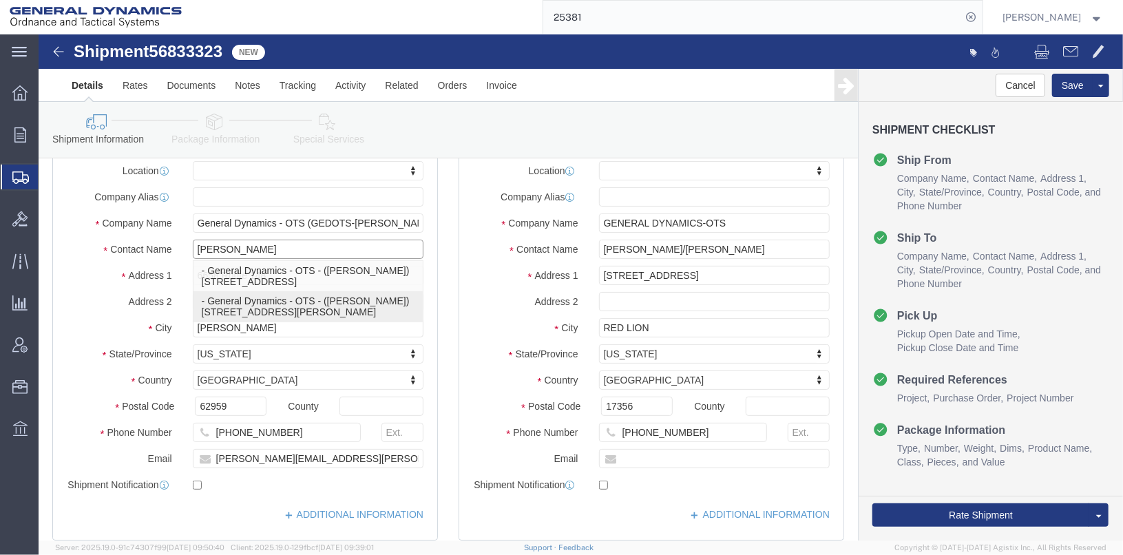
checkbox input "false"
select select "IL"
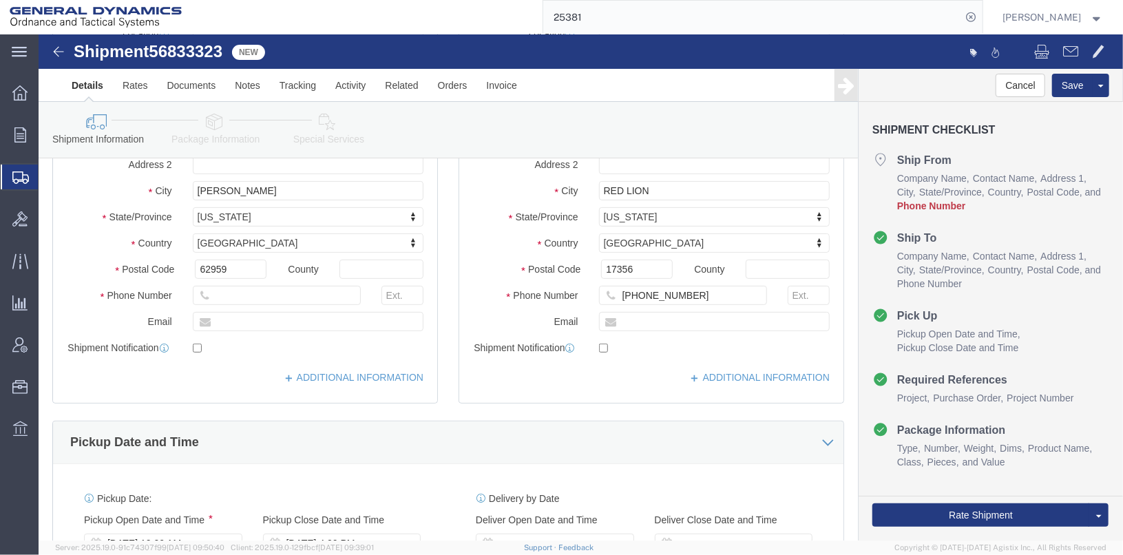
scroll to position [207, 0]
type input "[PERSON_NAME]"
click input "text"
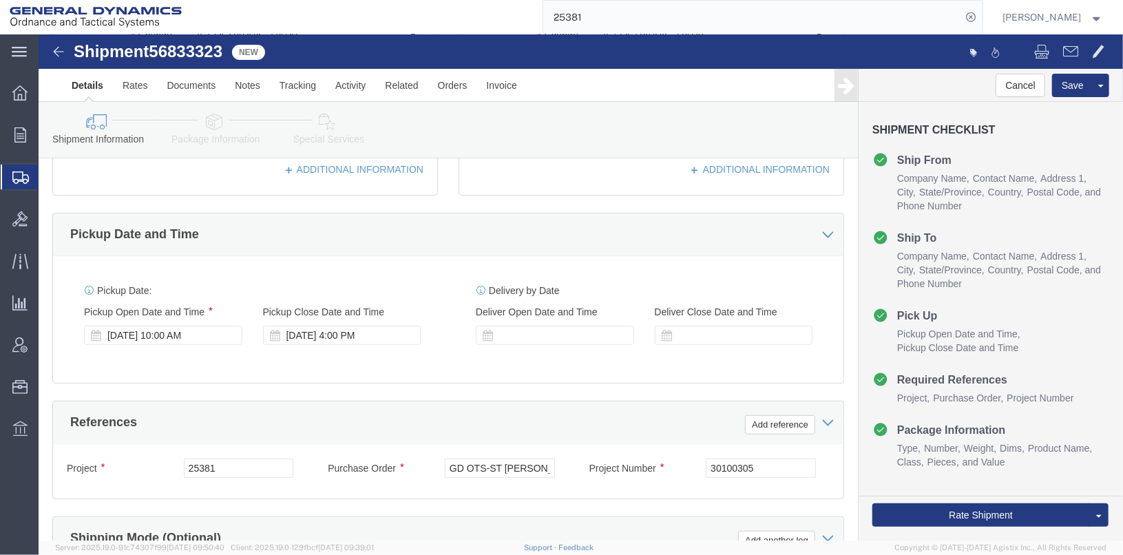
scroll to position [138, 0]
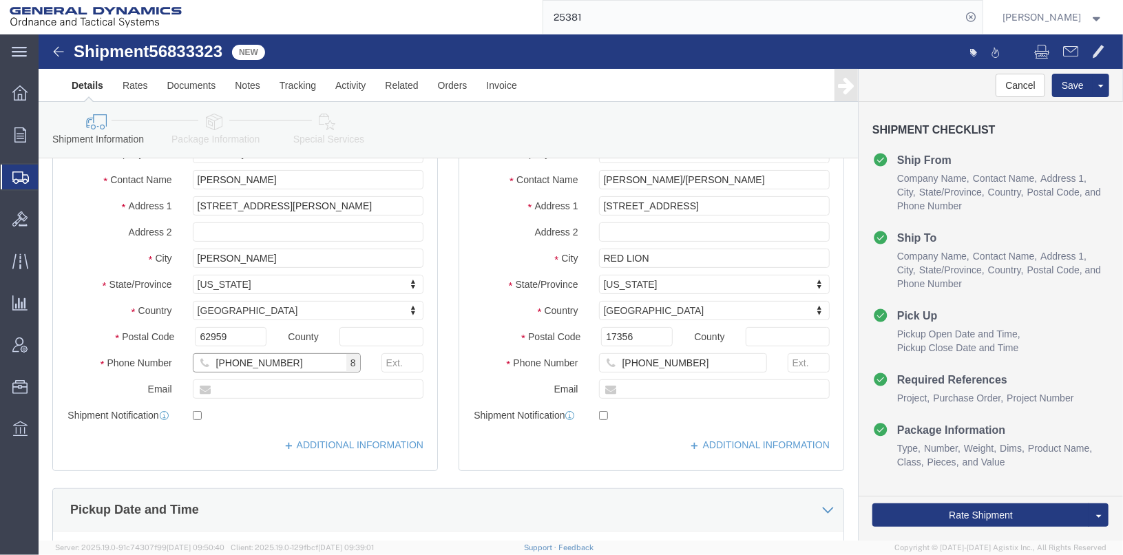
type input "618-993-9515"
click input "text"
type input "[PERSON_NAME][EMAIL_ADDRESS][PERSON_NAME][DOMAIN_NAME]"
checkbox input "true"
click div "Ship From Location Location My Profile Location GD-OTS Anniston (Commerce) GD-O…"
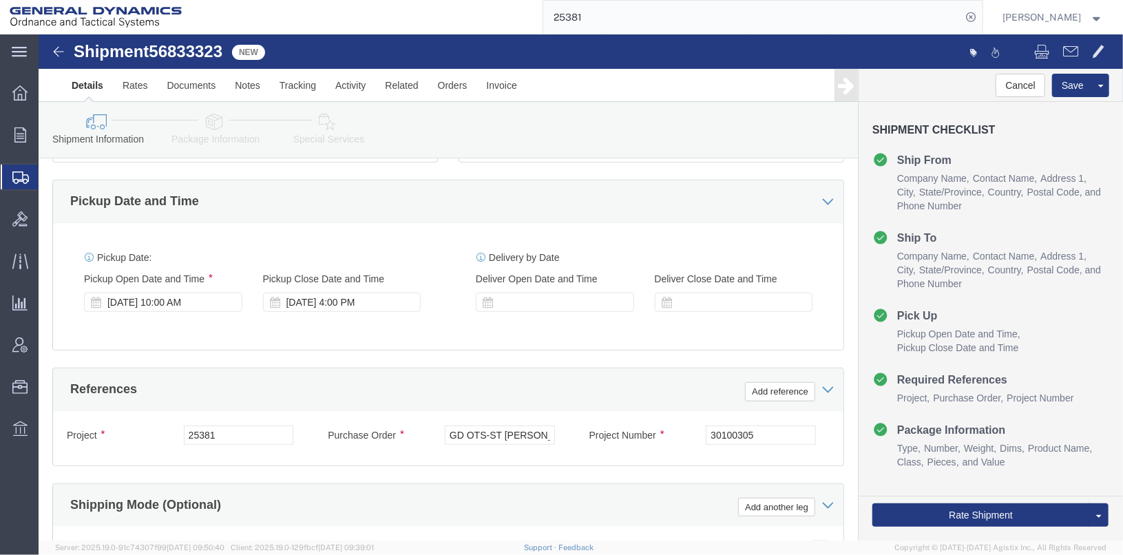
scroll to position [482, 0]
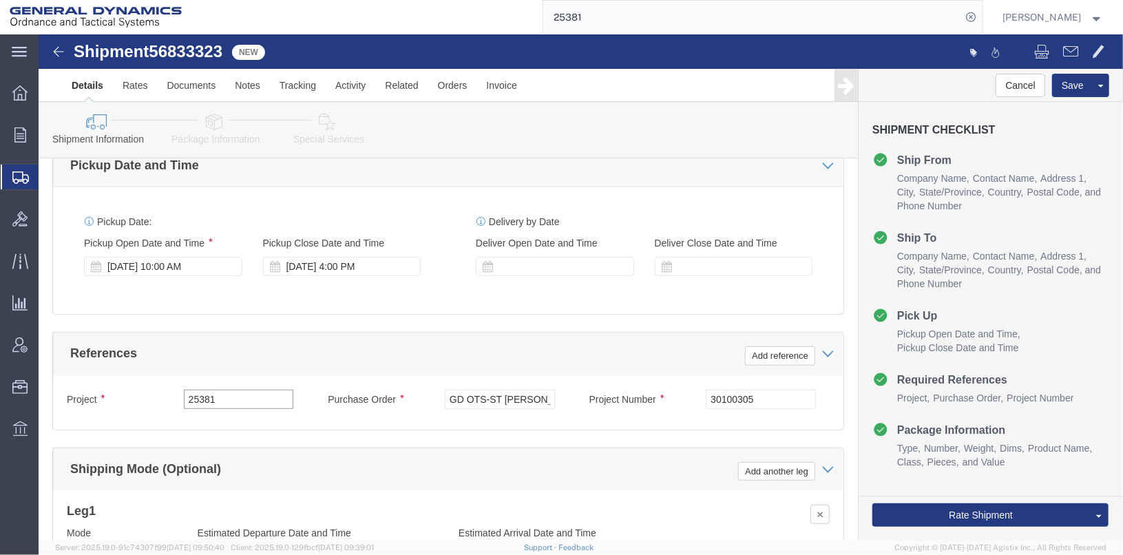
drag, startPoint x: 198, startPoint y: 372, endPoint x: 123, endPoint y: 368, distance: 75.1
click div "Project 25381"
type input "25417"
drag, startPoint x: 503, startPoint y: 375, endPoint x: 332, endPoint y: 377, distance: 171.5
click div "Purchase Order GD OTS-ST PETE"
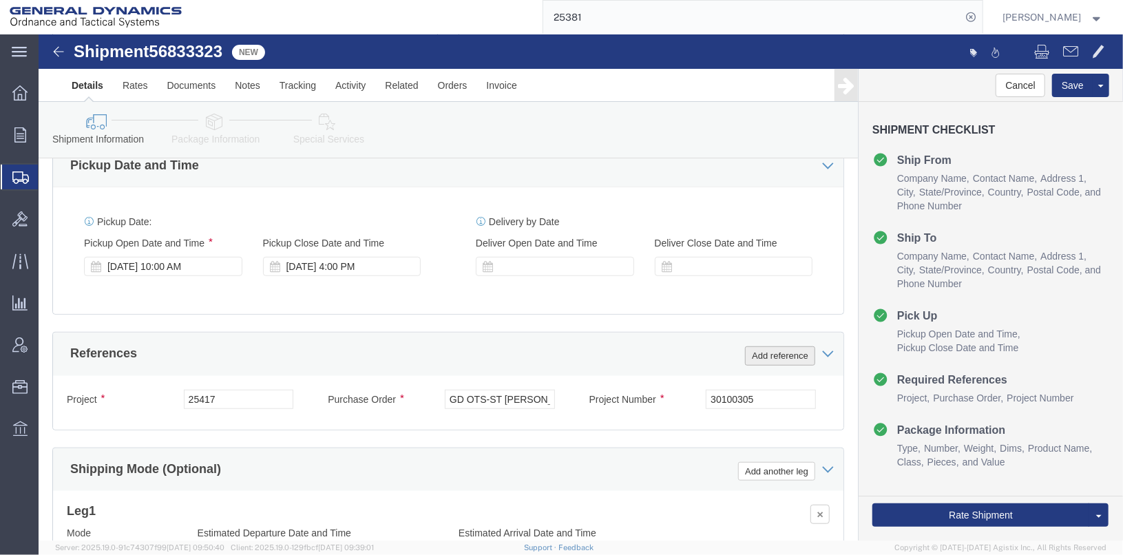
click button "Add reference"
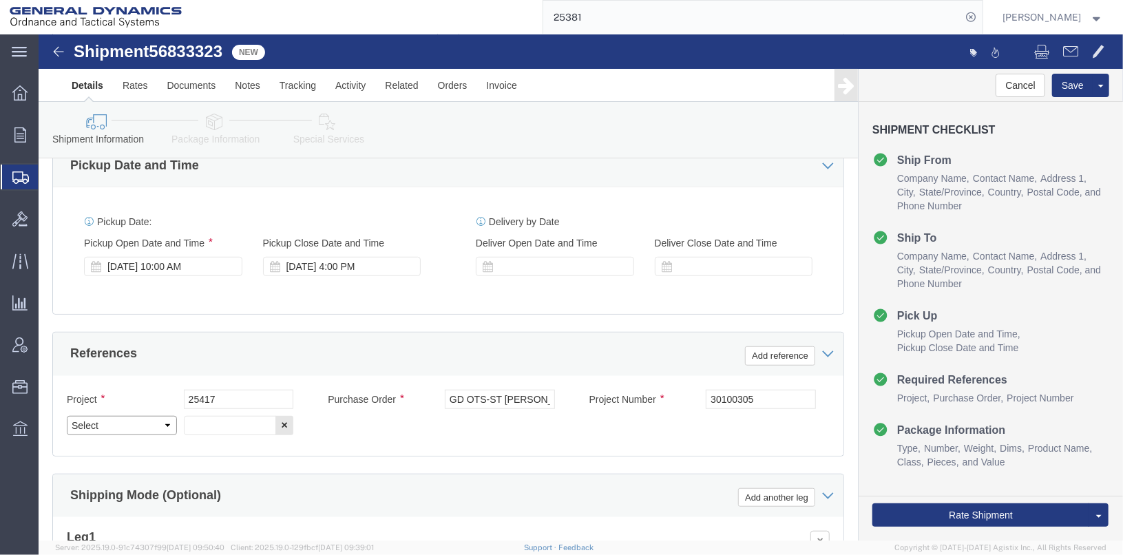
click select "Select Account Type Activity ID Airline Appointment Number ASN Batch Request # …"
select select "BOL"
click select "Select Account Type Activity ID Airline Appointment Number ASN Batch Request # …"
drag, startPoint x: 191, startPoint y: 368, endPoint x: 121, endPoint y: 375, distance: 70.6
click div "Project 25417"
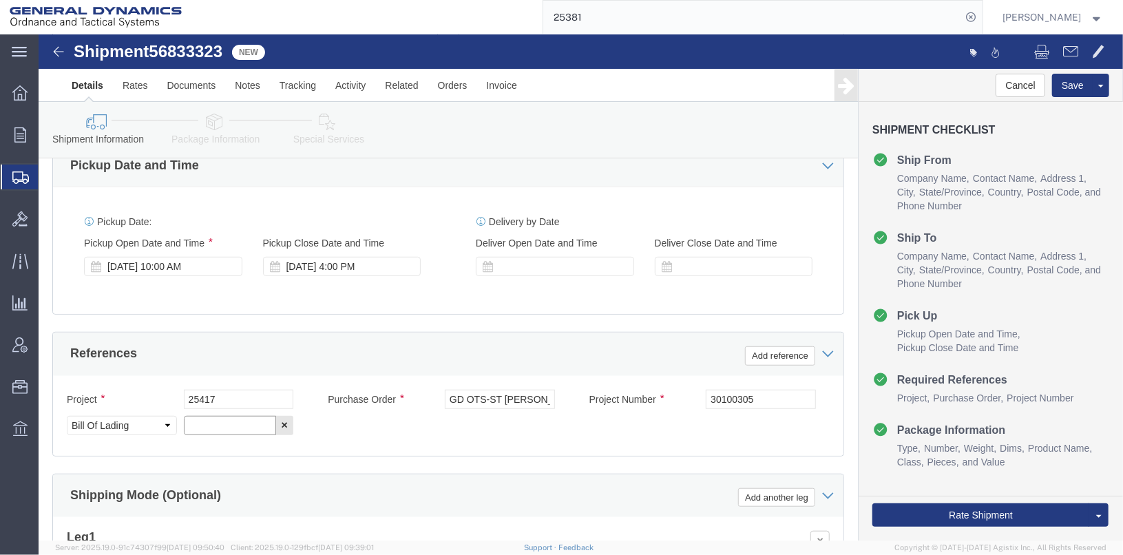
paste input "25417"
type input "25417"
drag, startPoint x: 184, startPoint y: 376, endPoint x: 118, endPoint y: 373, distance: 65.5
click div "Project 25417"
drag, startPoint x: 194, startPoint y: 381, endPoint x: 138, endPoint y: 377, distance: 55.3
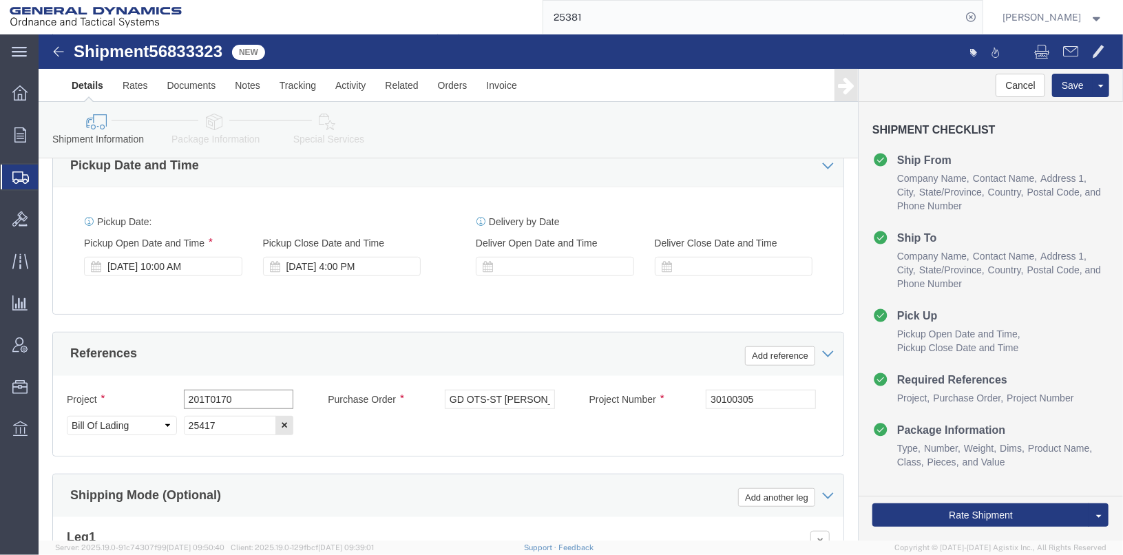
click div "Project 201T0170"
type input "201T0170"
click input "GD OTS-ST PETE"
type input "G"
paste input "201T0170"
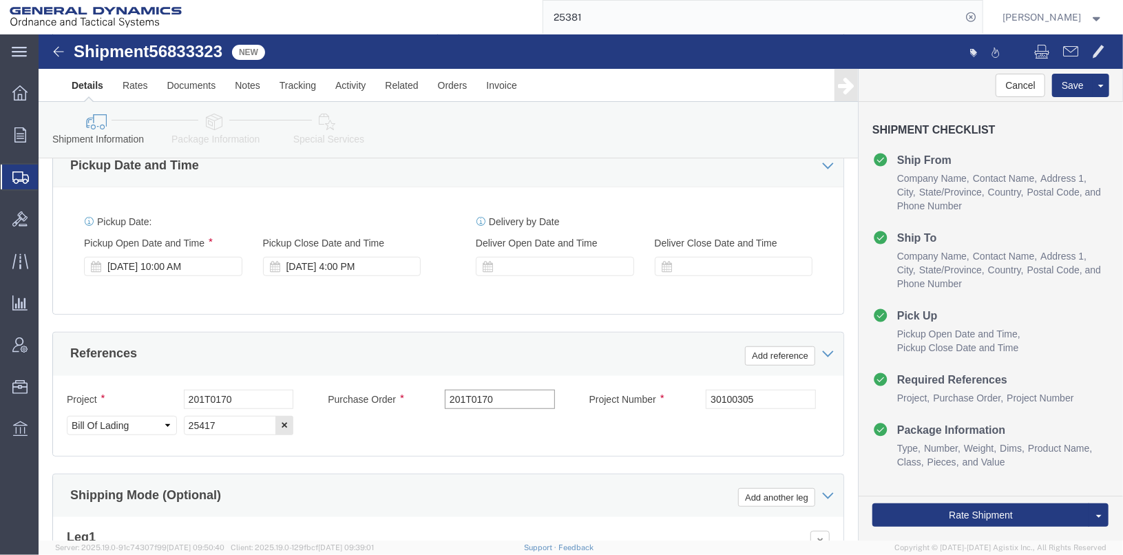
type input "201T0170"
drag, startPoint x: 747, startPoint y: 366, endPoint x: 557, endPoint y: 389, distance: 190.8
click div "Project Number 30100305"
paste input "201T0170"
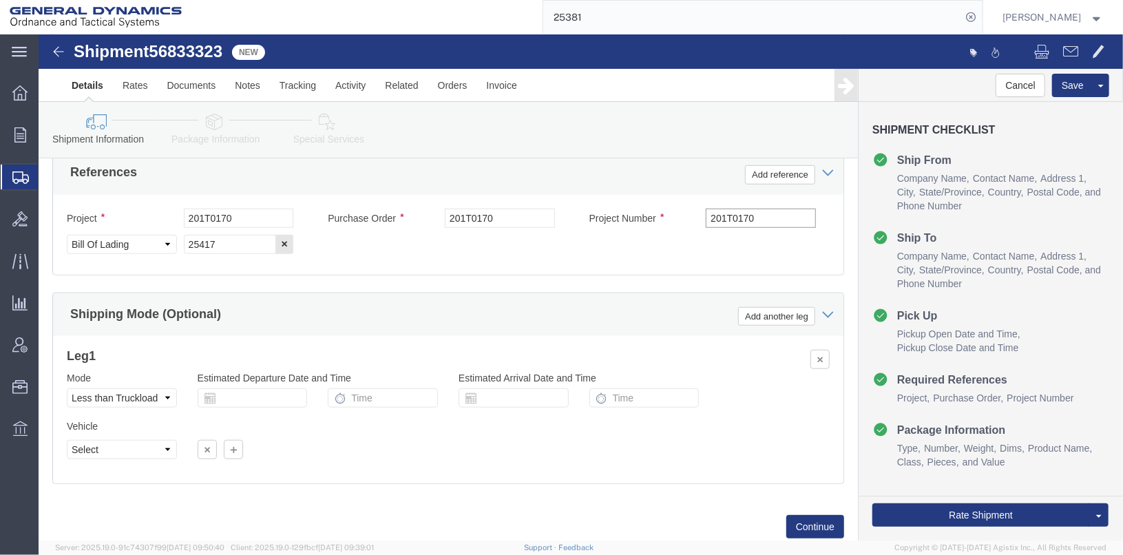
scroll to position [689, 0]
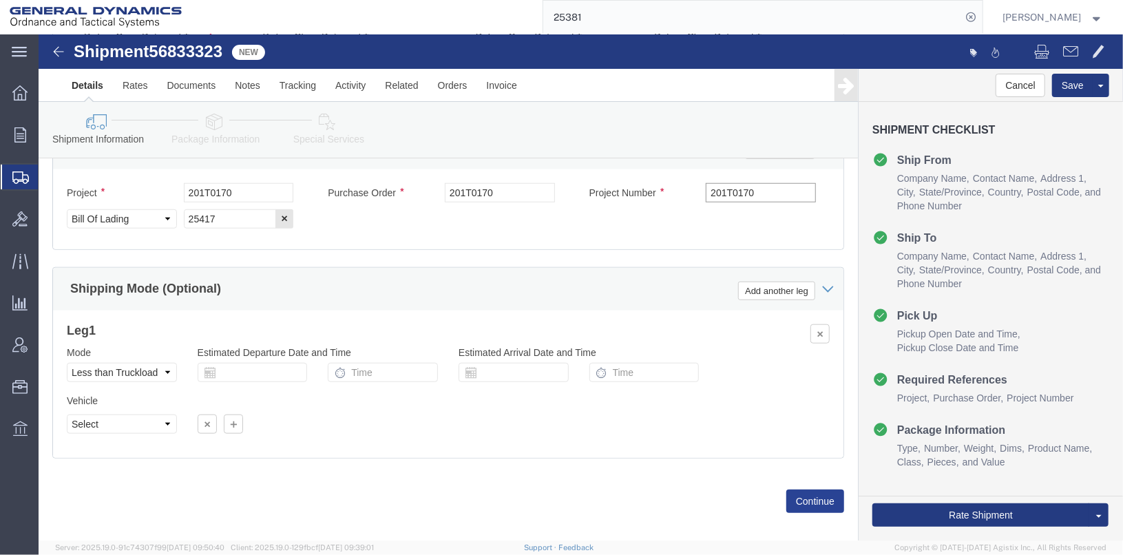
type input "201T0170"
click button "Continue"
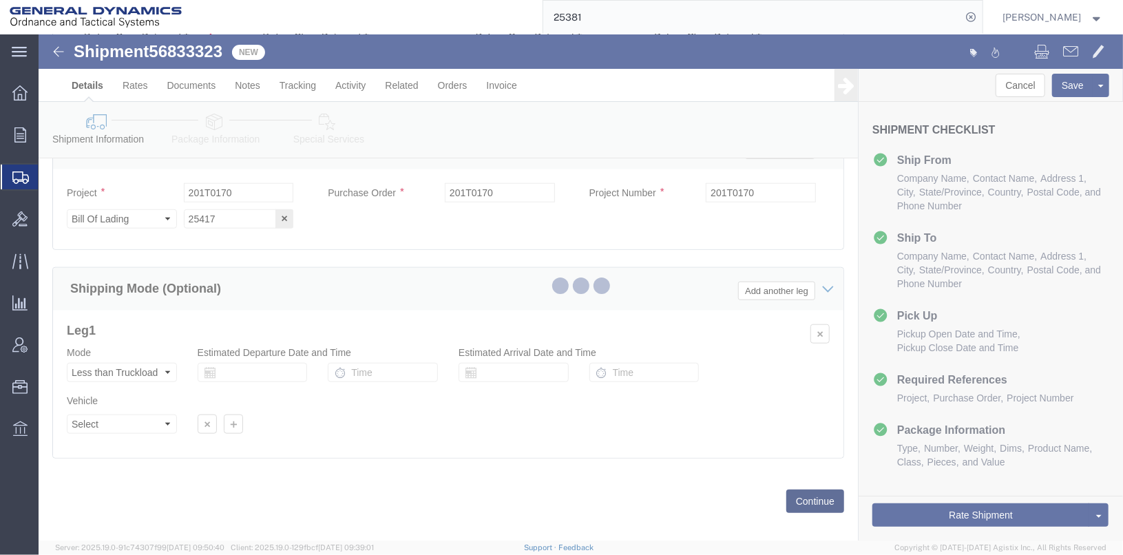
scroll to position [27, 0]
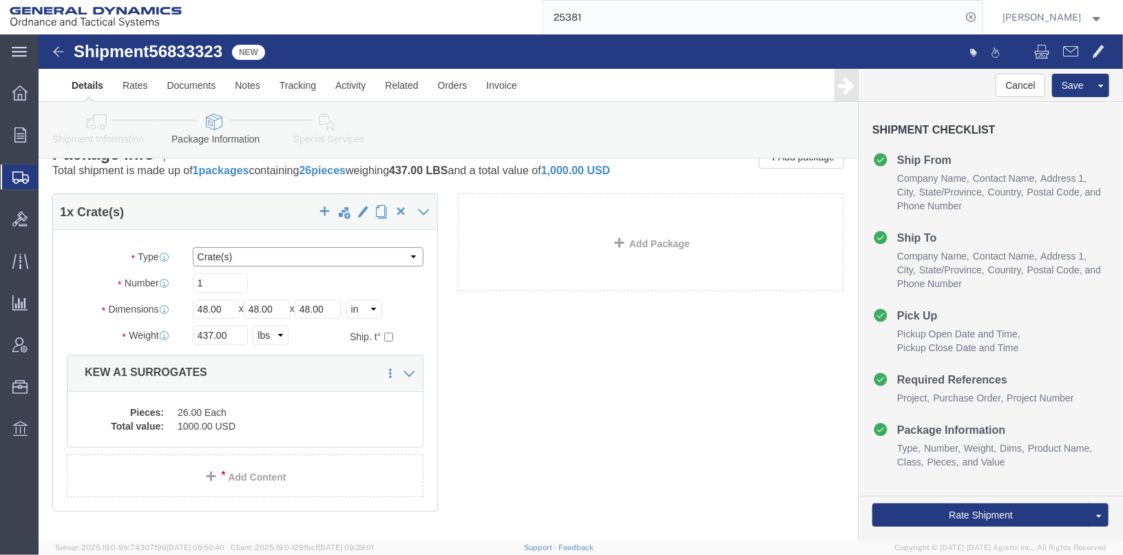
click select "Select Bale(s) Basket(s) Bolt(s) Bottle(s) Buckets Bulk Bundle(s) Can(s) Cardbo…"
select select "SKID"
click select "Select Bale(s) Basket(s) Bolt(s) Bottle(s) Buckets Bulk Bundle(s) Can(s) Cardbo…"
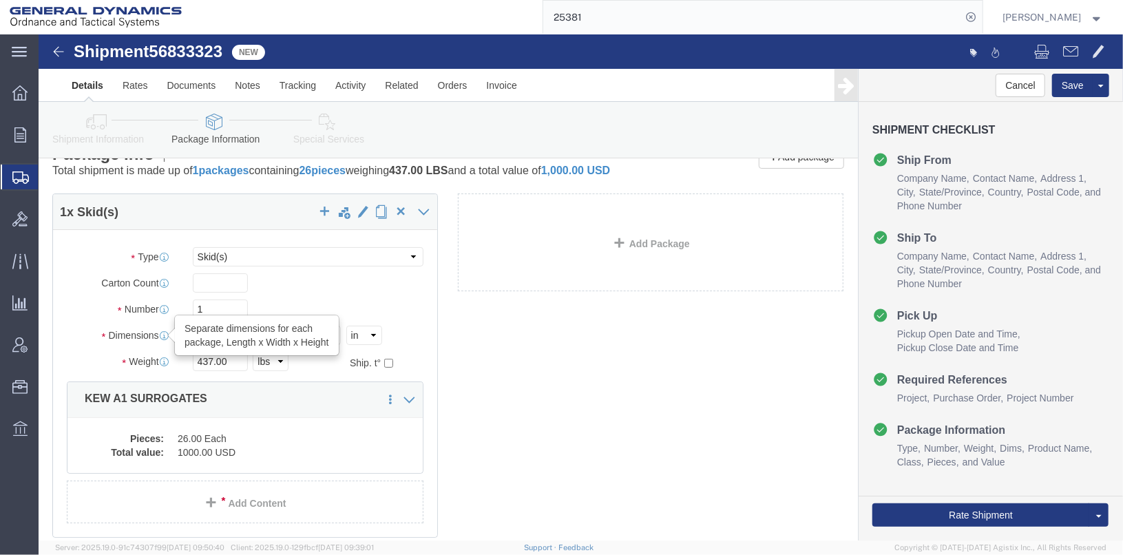
drag, startPoint x: 184, startPoint y: 309, endPoint x: 125, endPoint y: 317, distance: 59.8
click div "Dimensions Separate dimensions for each package, Length x Width x Height Length…"
type input "30"
type input "24"
type input "18"
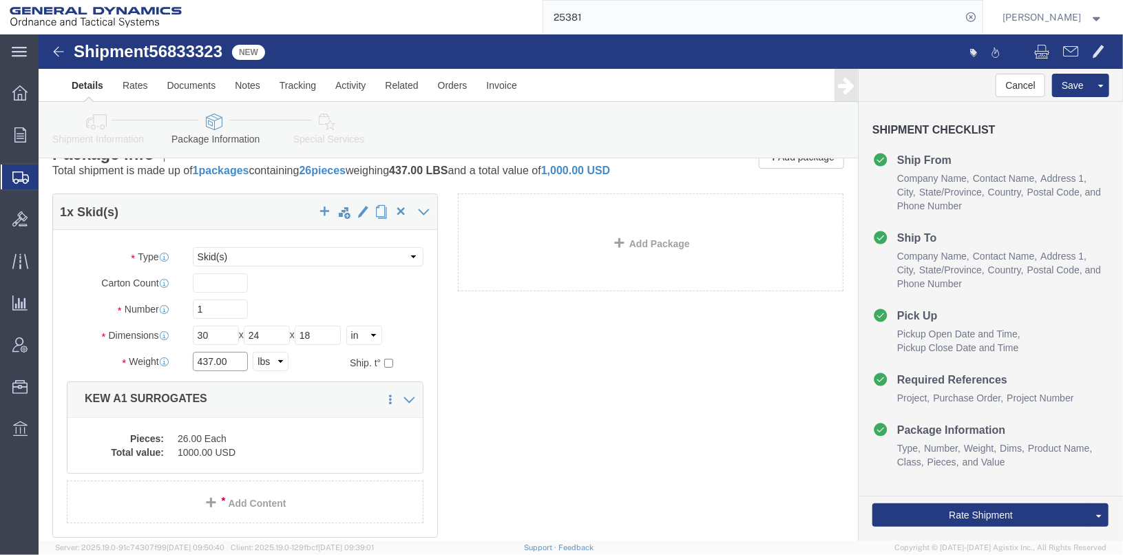
drag, startPoint x: 187, startPoint y: 341, endPoint x: 138, endPoint y: 331, distance: 49.3
click div "Weight 437.00 Select kgs lbs Ship. t°"
type input "50"
click div "Pieces: 26.00 Each Total value: 1000.00 USD"
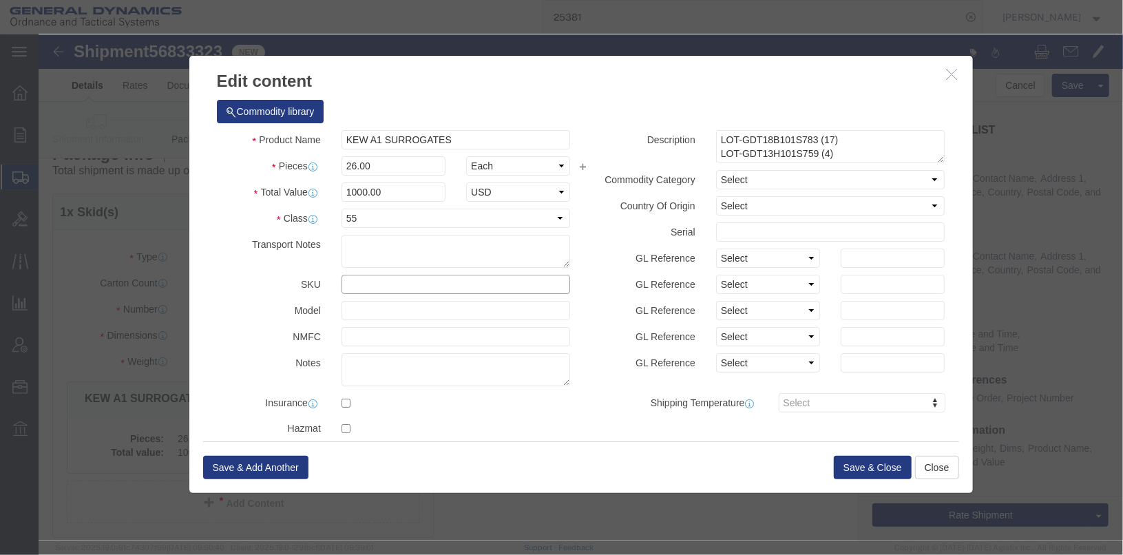
click input "text"
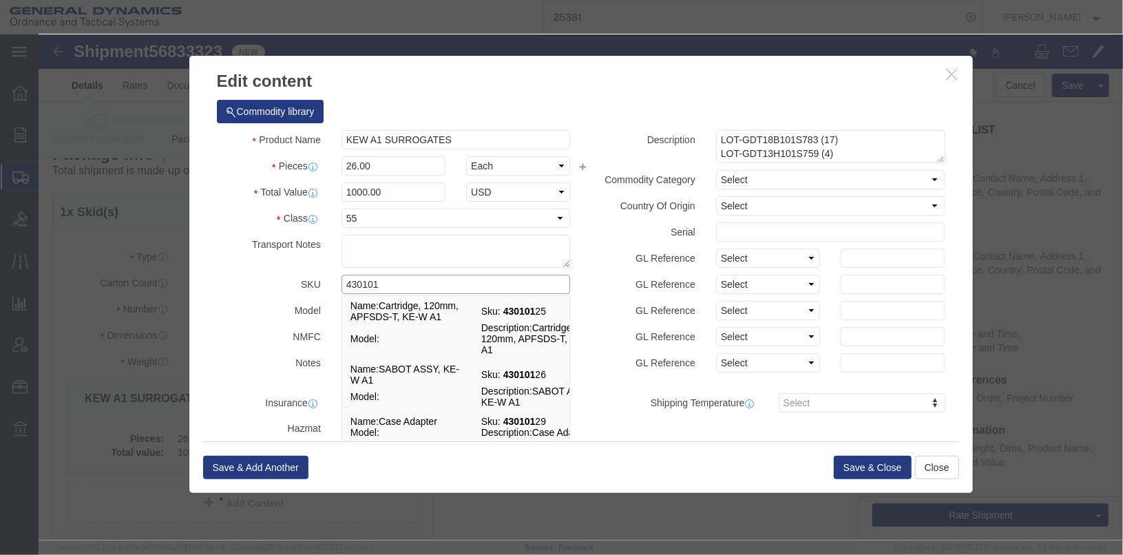
type input "4301013"
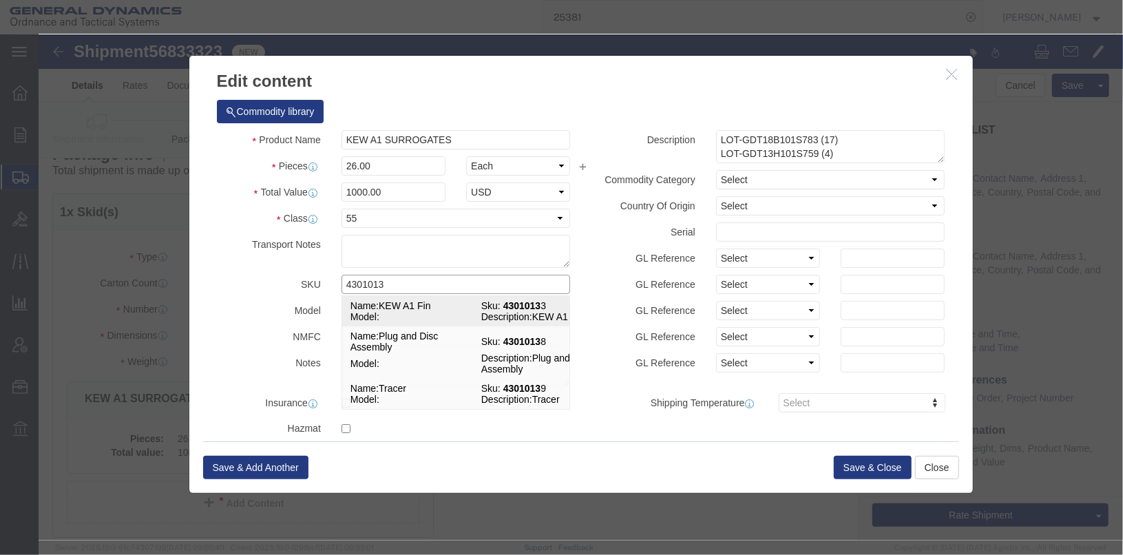
click td "Name: KEW A1 Fin"
checkbox input "true"
select select "USD"
select select
select select "US"
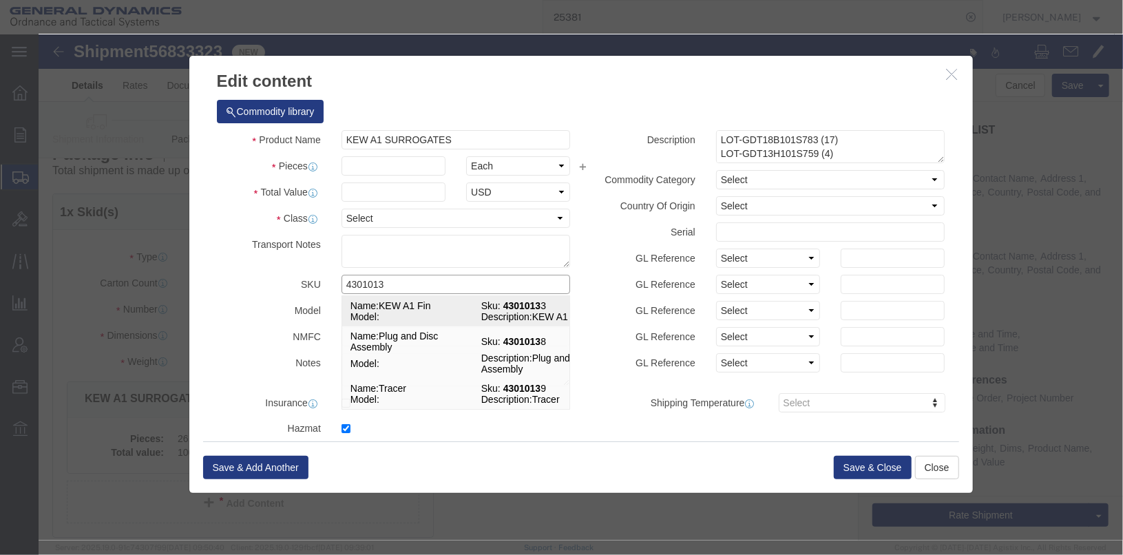
select select "ORGN"
select select
type input "KEW A1 Fin"
type input "43010133"
type textarea "KEW A1 Fin"
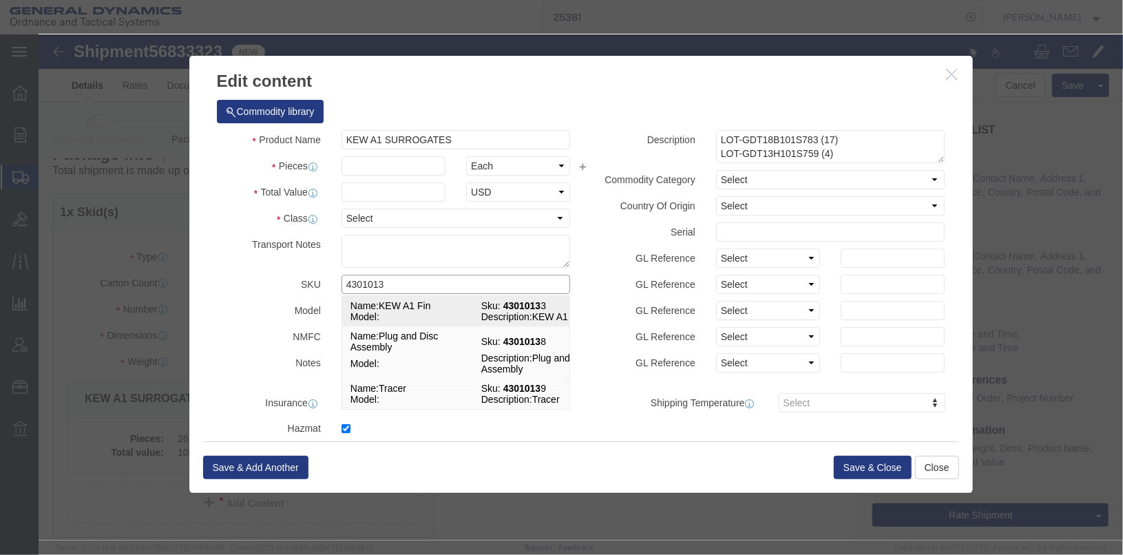
type input "[PERSON_NAME],[GEOGRAPHIC_DATA]"
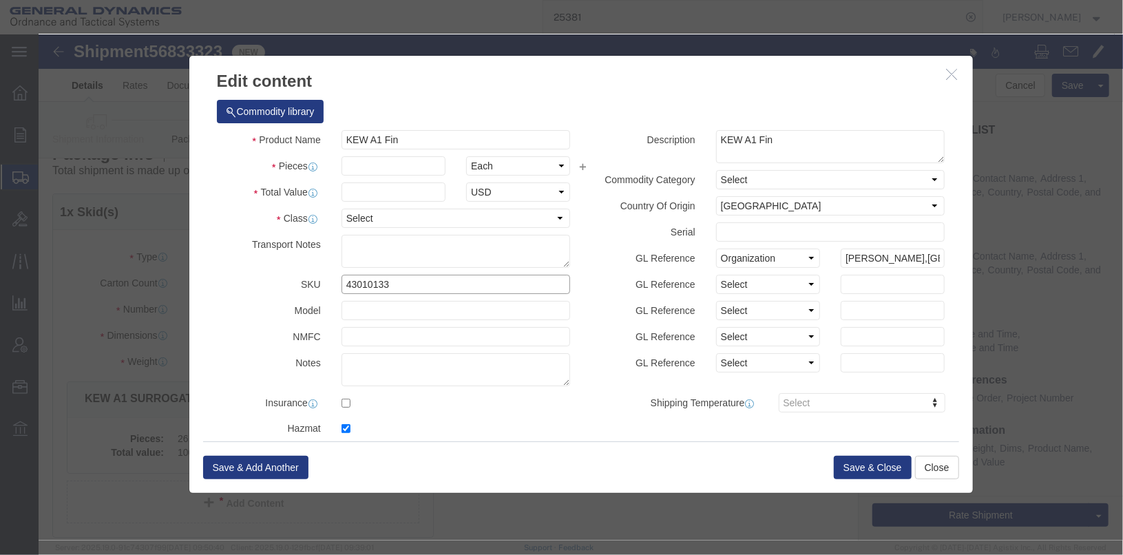
type input "43010133"
click input "text"
type input "10"
click input "text"
type input "100"
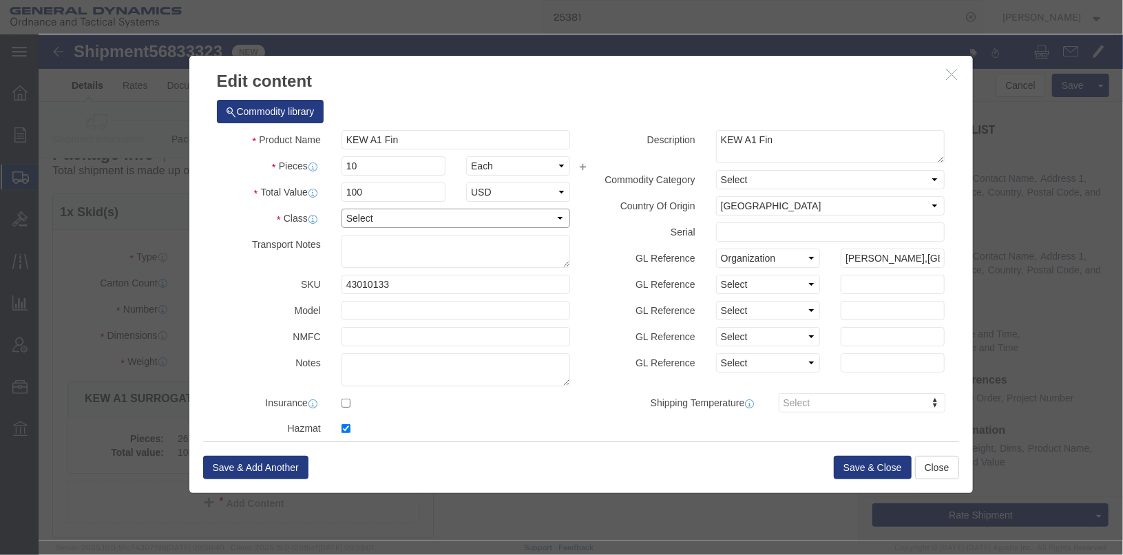
click select "Select 50 55 60 65 70 85 92.5 100 125 175 250 300 400"
select select "55"
click select "Select 50 55 60 65 70 85 92.5 100 125 175 250 300 400"
click div
click input "checkbox"
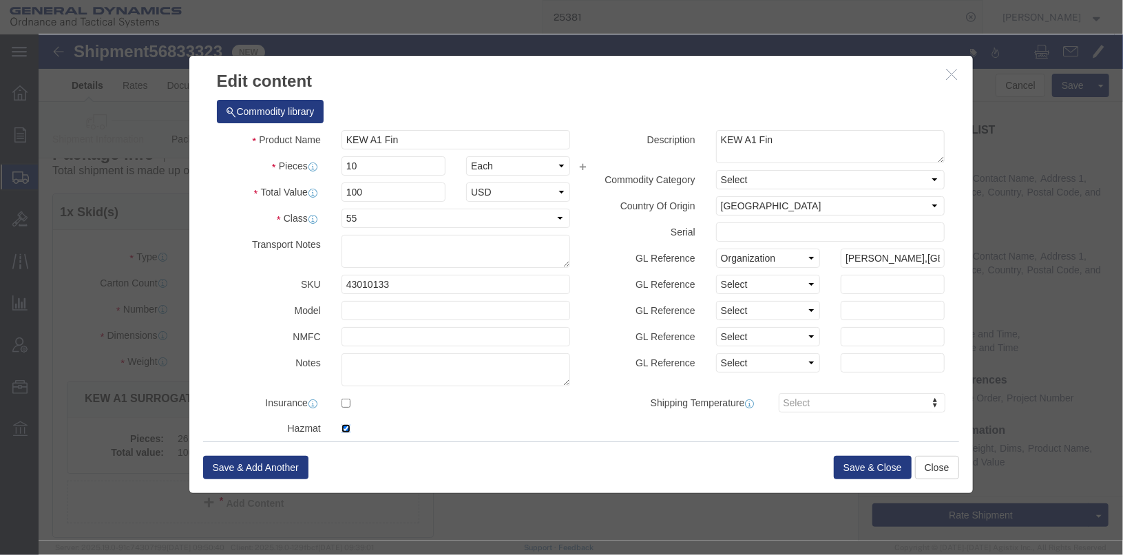
checkbox input "false"
click textarea "LOT-GDT18B101S783 (17) LOT-GDT13H101S759 (4) LOT-GDT11M101S734 (5)"
type textarea "KEW A1 Fin 1 BOX 10 EA LOT# GDT24C252-001"
click button "Save & Close"
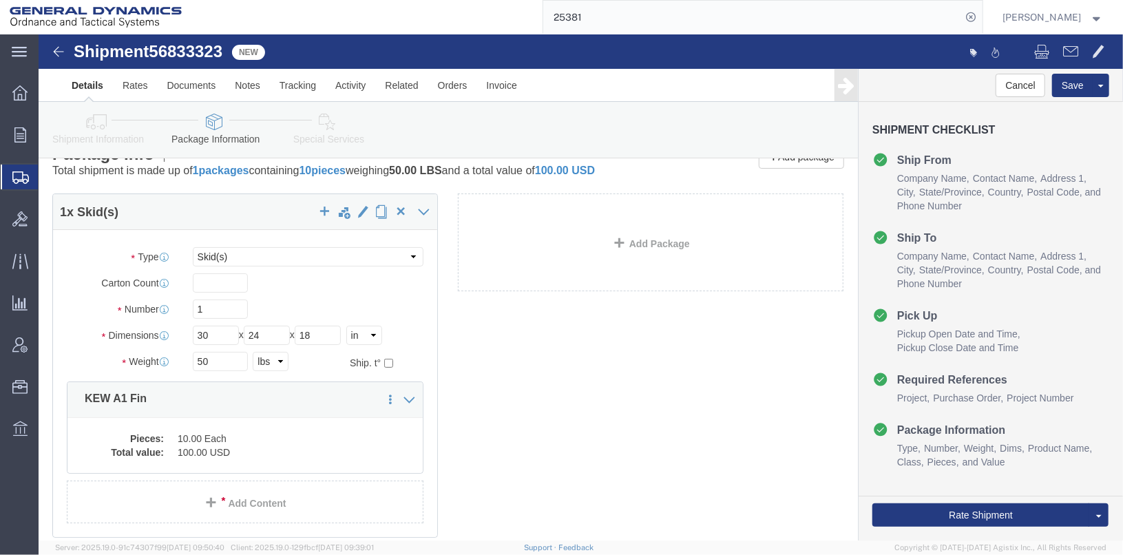
scroll to position [118, 0]
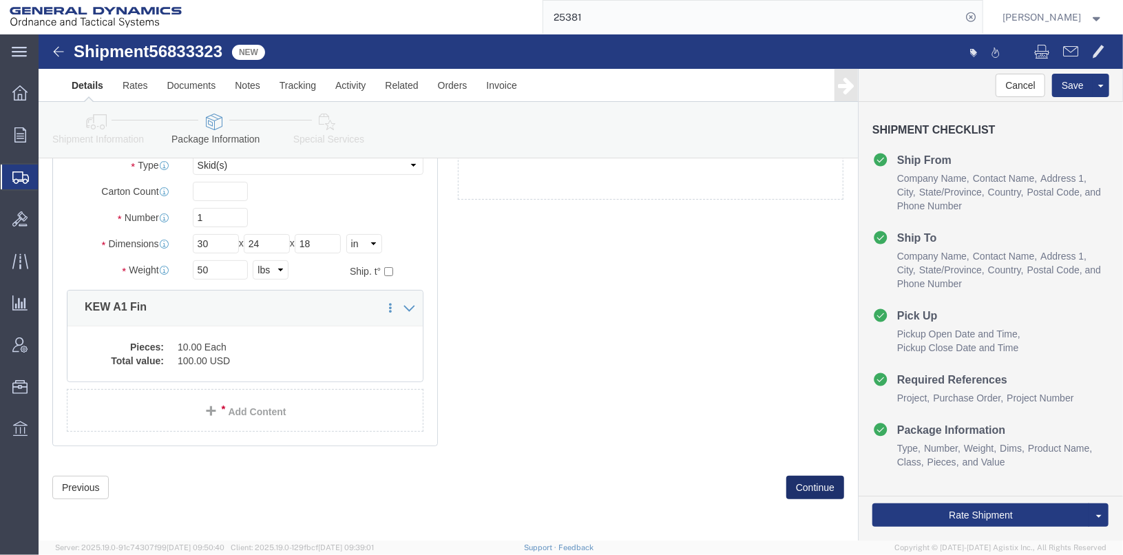
click button "Continue"
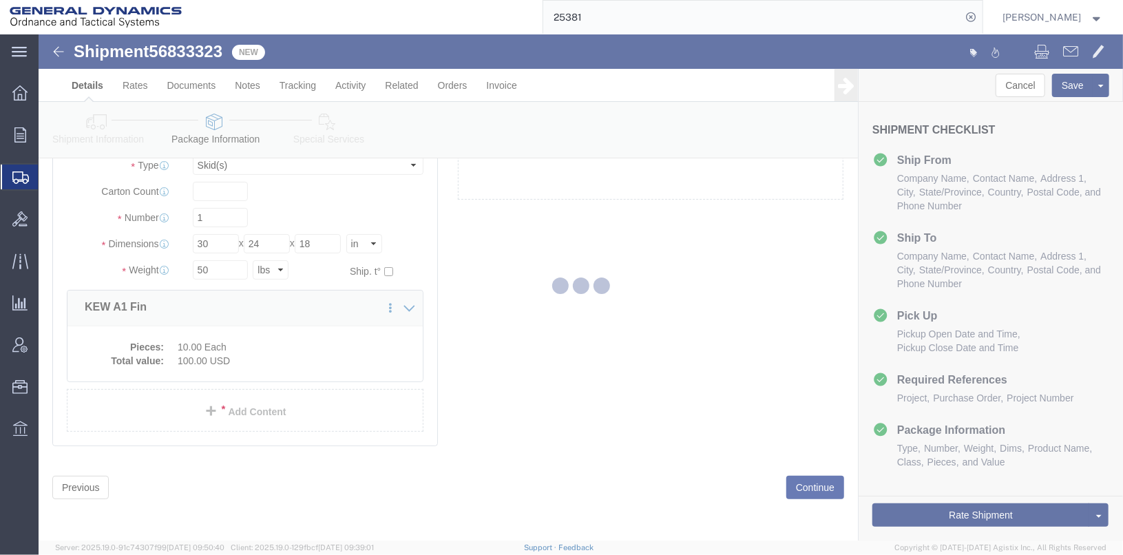
select select
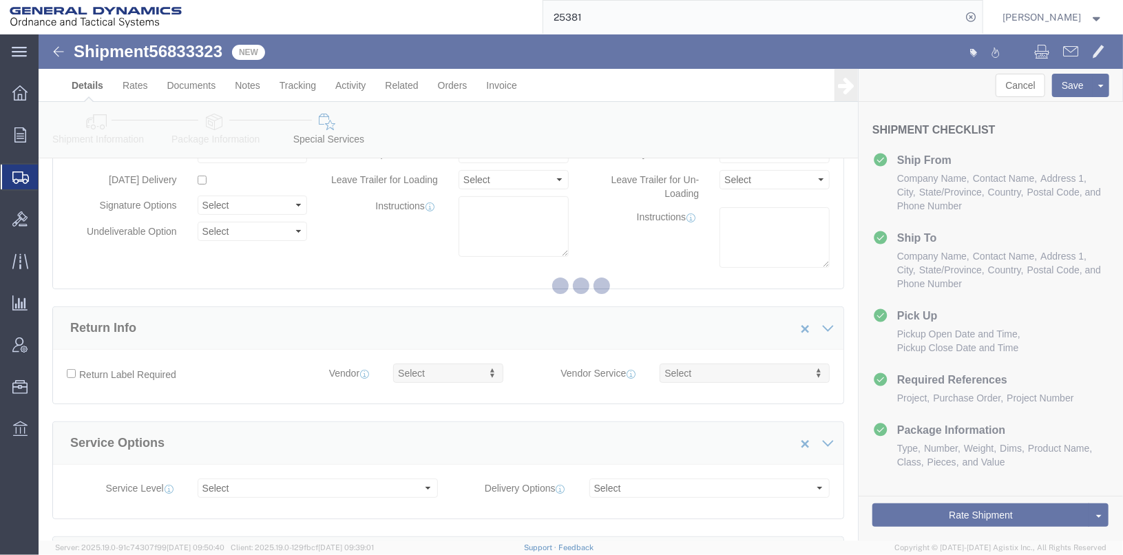
select select "DEPARTMENT"
select select "1763975"
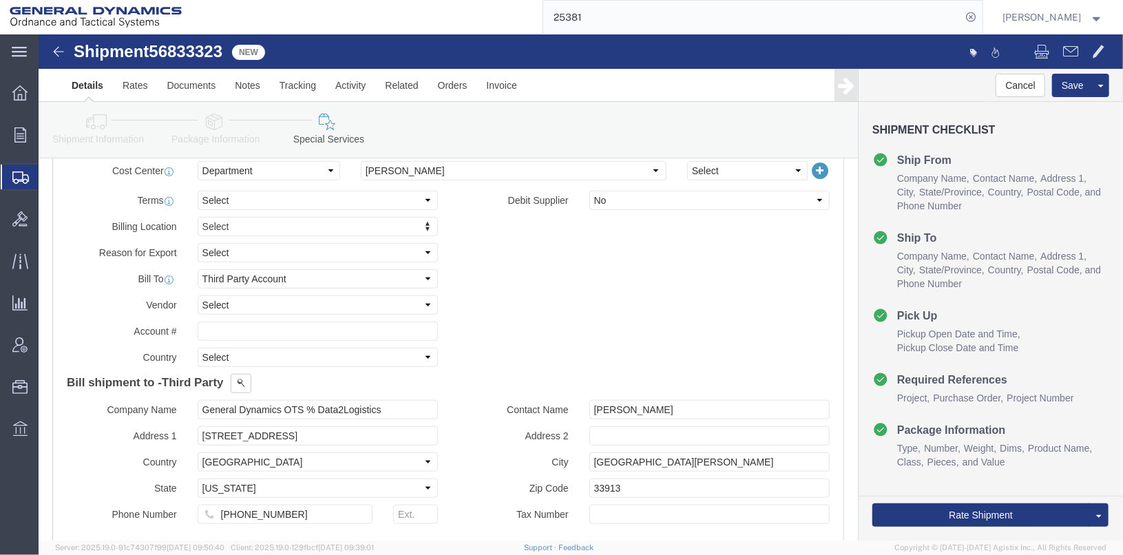
scroll to position [482, 0]
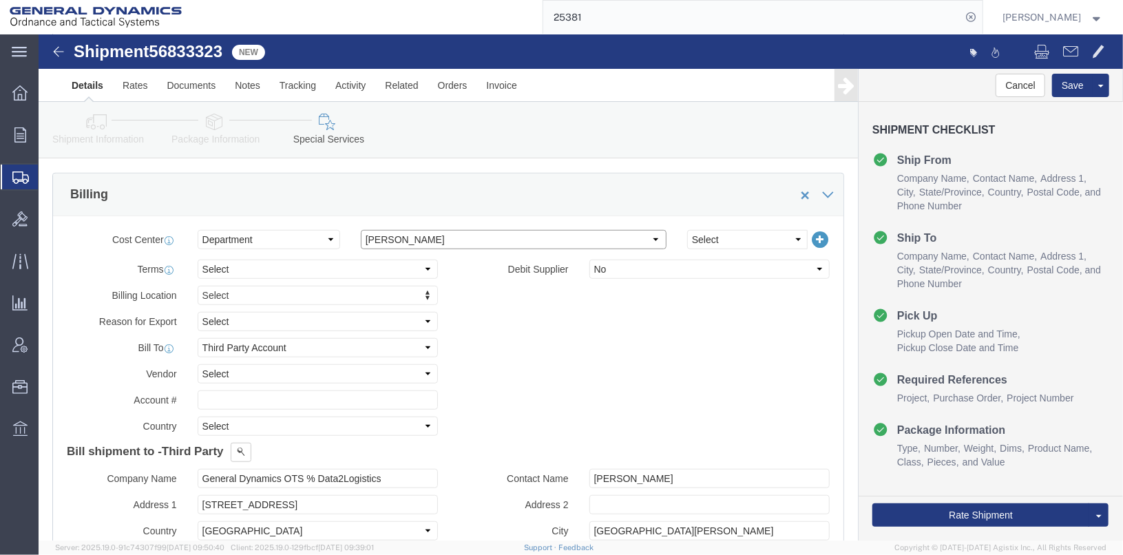
click select "Select Anniston Bothell Camden Defuniak Springs GDAS Garland Huntsville Joplin …"
click select "Select Recipient Account Sender/Shipper Third Party Account"
select select "SHIP"
click select "Select Recipient Account Sender/Shipper Third Party Account"
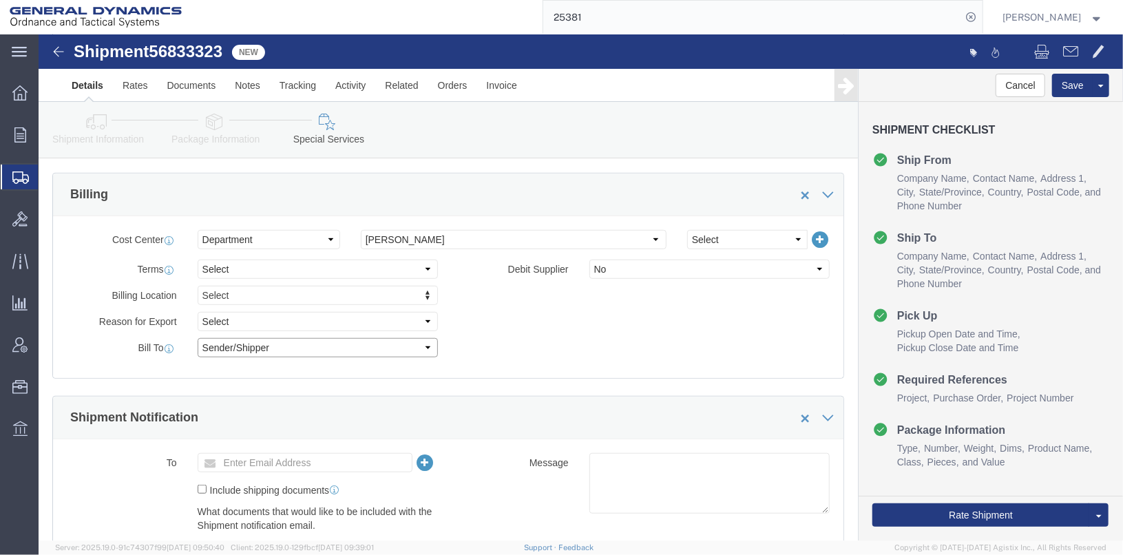
scroll to position [551, 0]
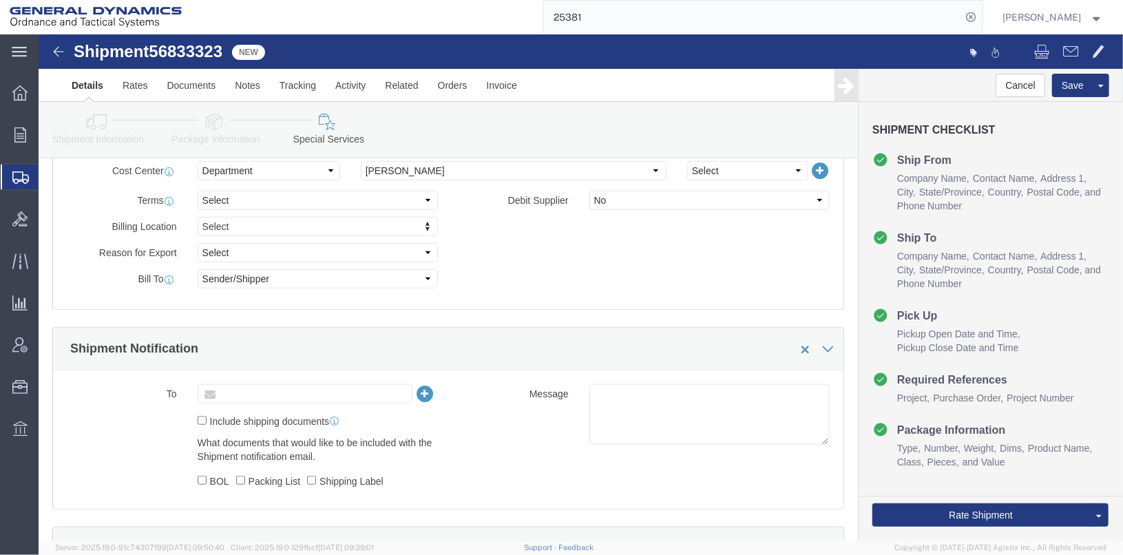
click input "text"
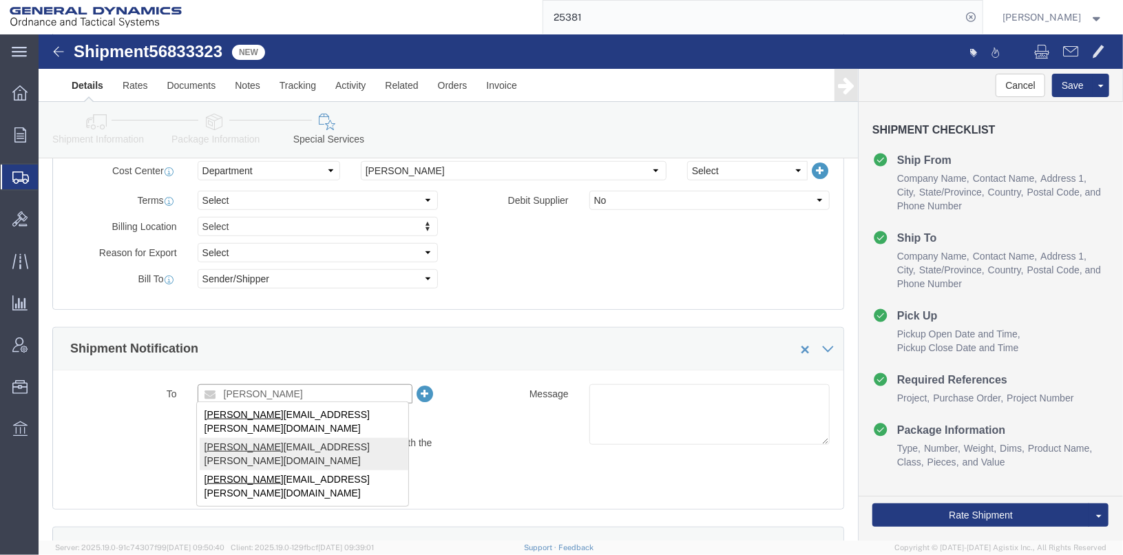
type input "RUSS"
type input "[PERSON_NAME][EMAIL_ADDRESS][PERSON_NAME][DOMAIN_NAME]"
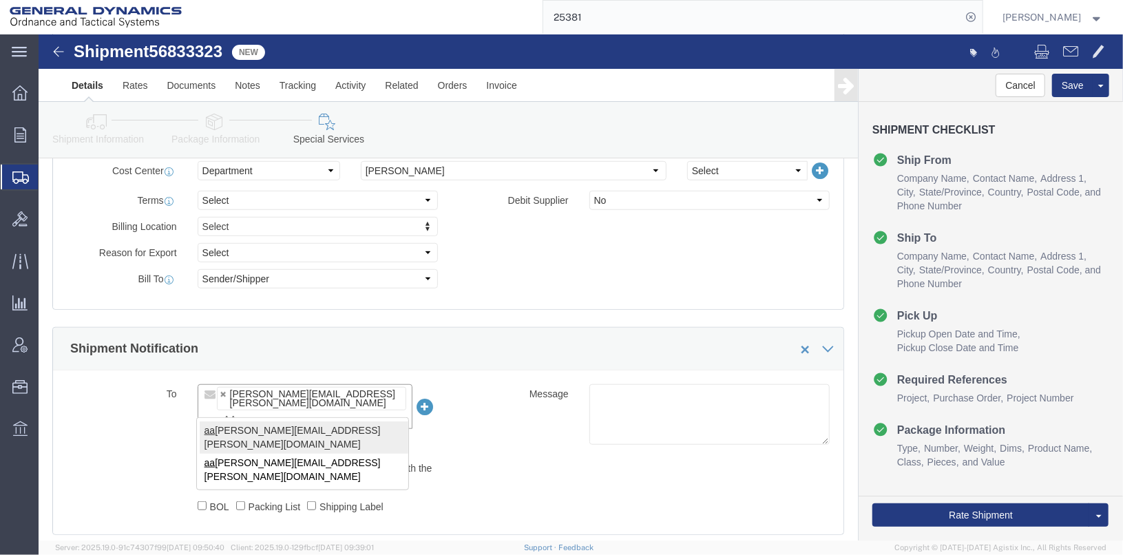
type input "AA"
type input "russell.borum@gd-ots.com,aaron.craig@gd-ots.com"
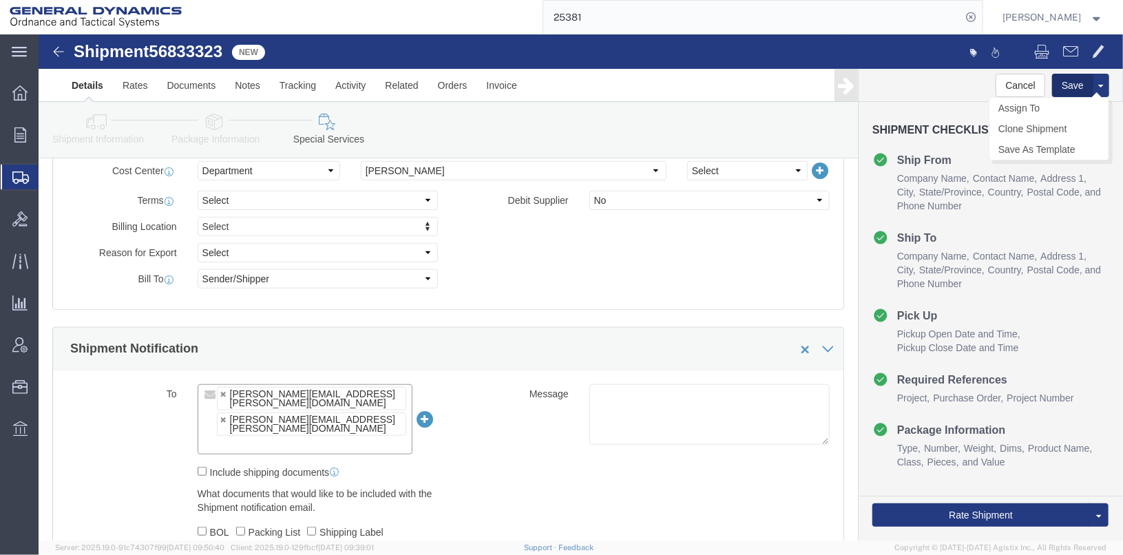
click button "Save"
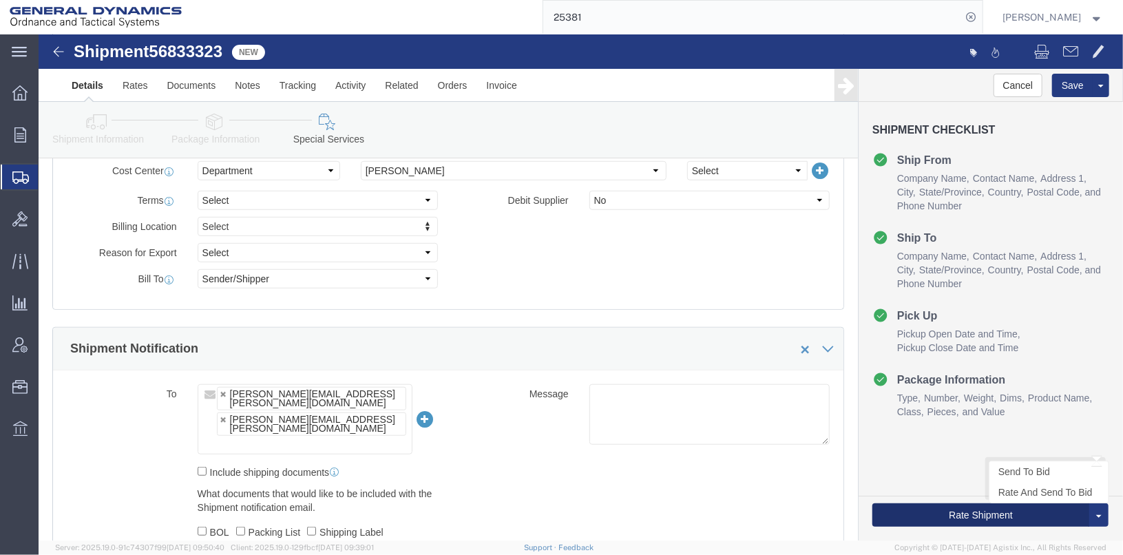
click button "Rate Shipment"
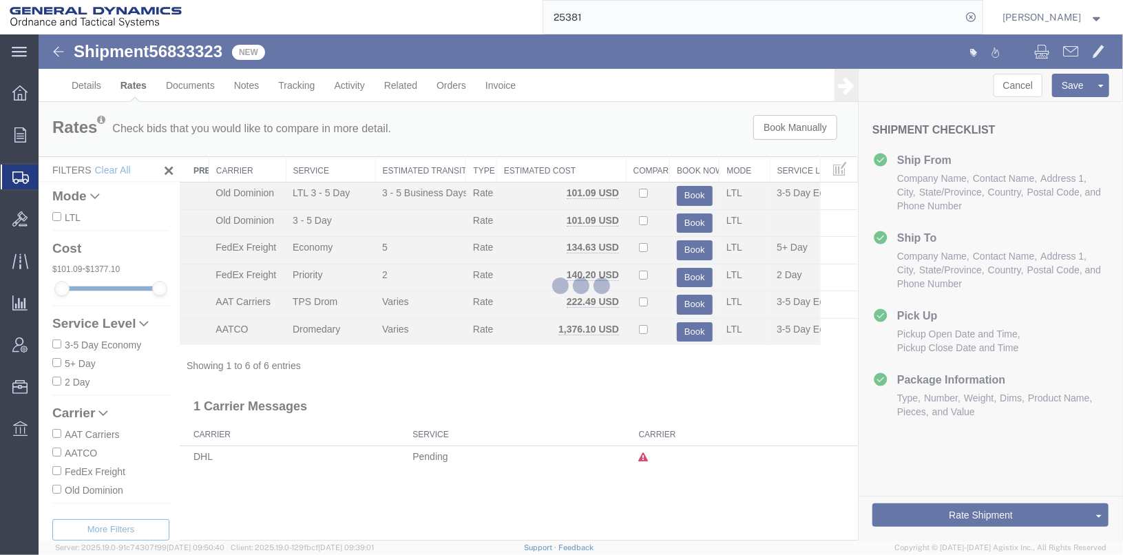
scroll to position [0, 0]
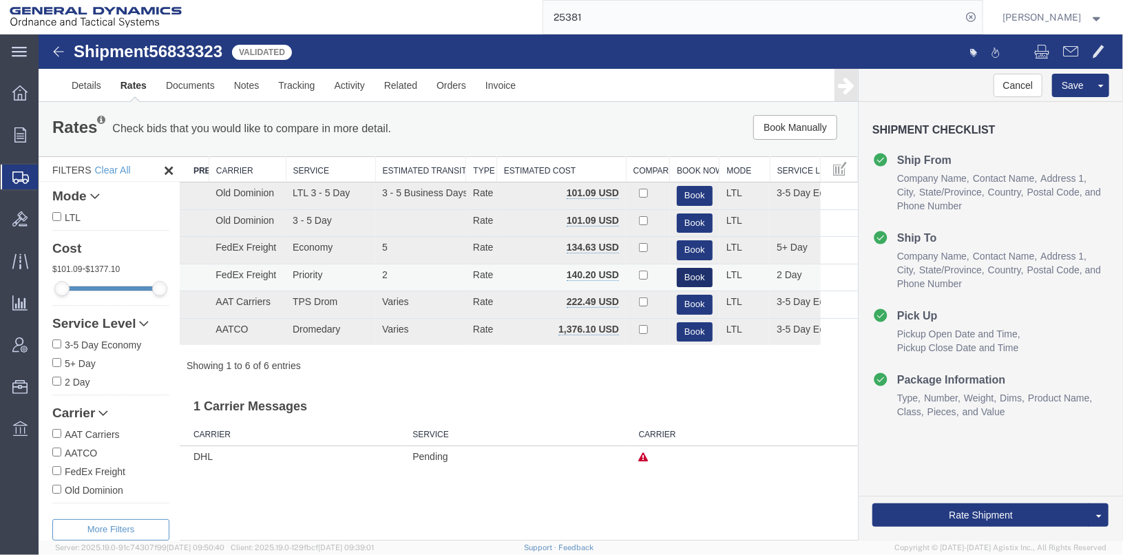
click at [691, 275] on button "Book" at bounding box center [694, 277] width 36 height 20
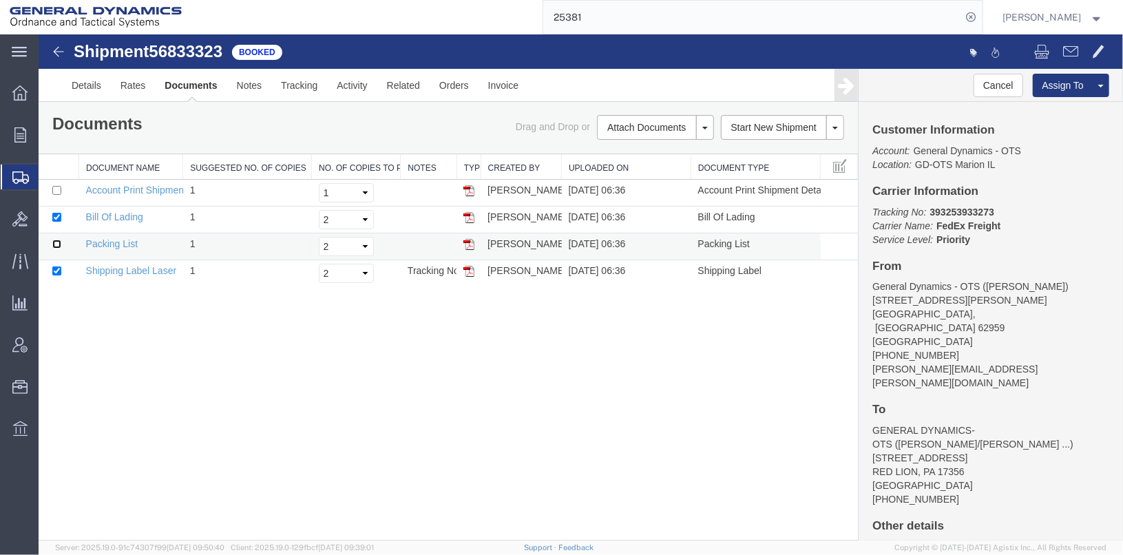
click at [54, 240] on input "checkbox" at bounding box center [56, 243] width 9 height 9
checkbox input "true"
click at [636, 145] on link "Print Documents" at bounding box center [653, 150] width 120 height 21
click at [82, 84] on link "Details" at bounding box center [85, 84] width 49 height 33
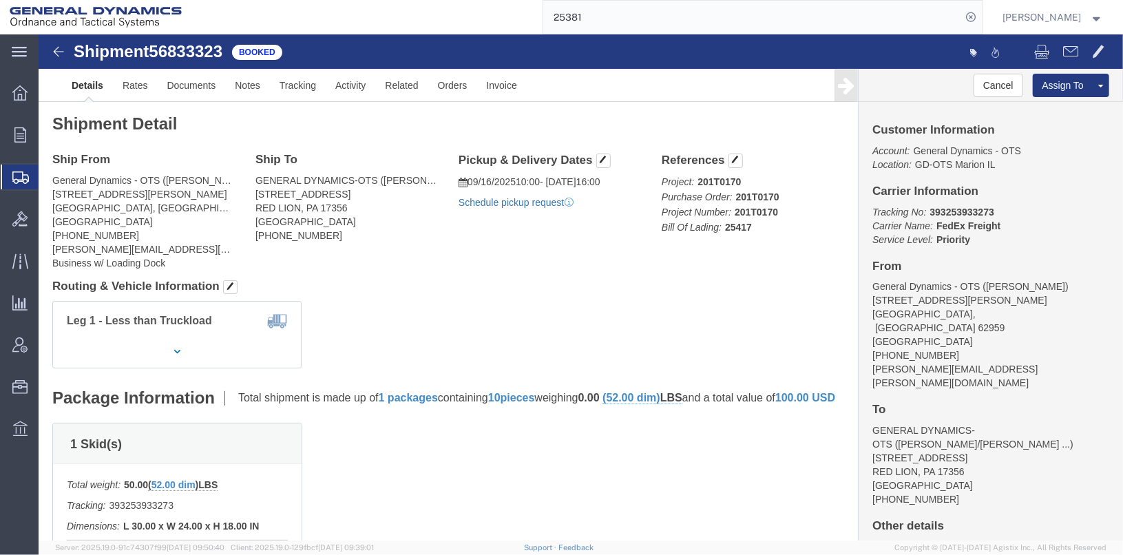
click link "Schedule pickup request"
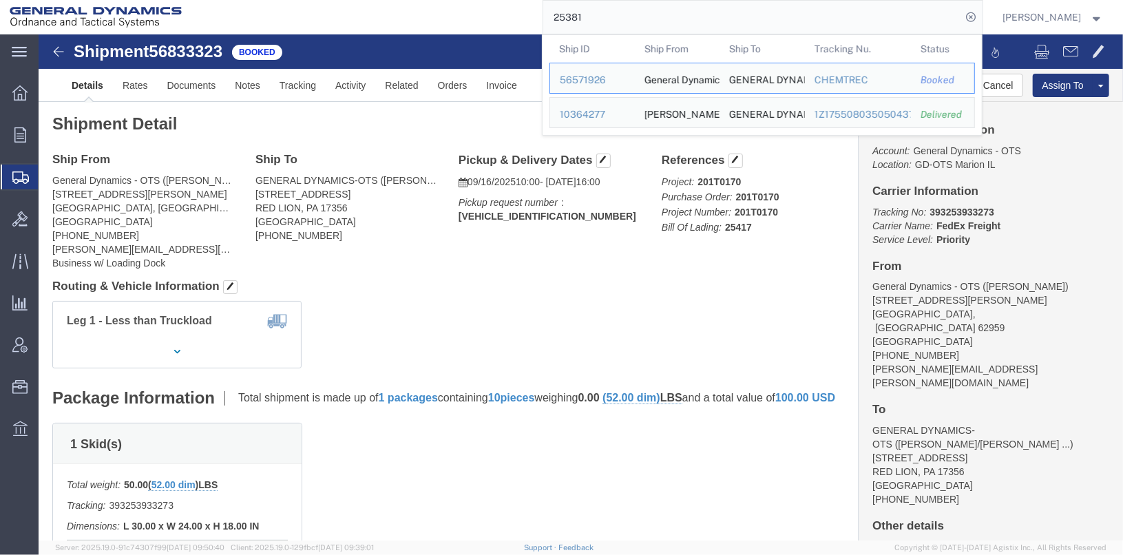
drag, startPoint x: 649, startPoint y: 20, endPoint x: 565, endPoint y: 25, distance: 84.9
click at [565, 25] on input "25381" at bounding box center [752, 17] width 419 height 33
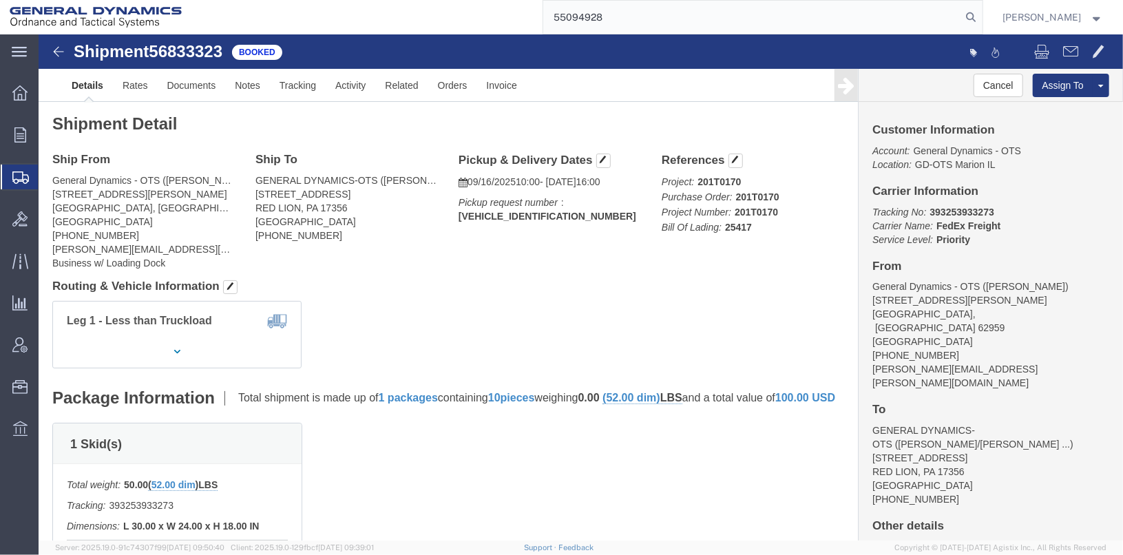
type input "55094928"
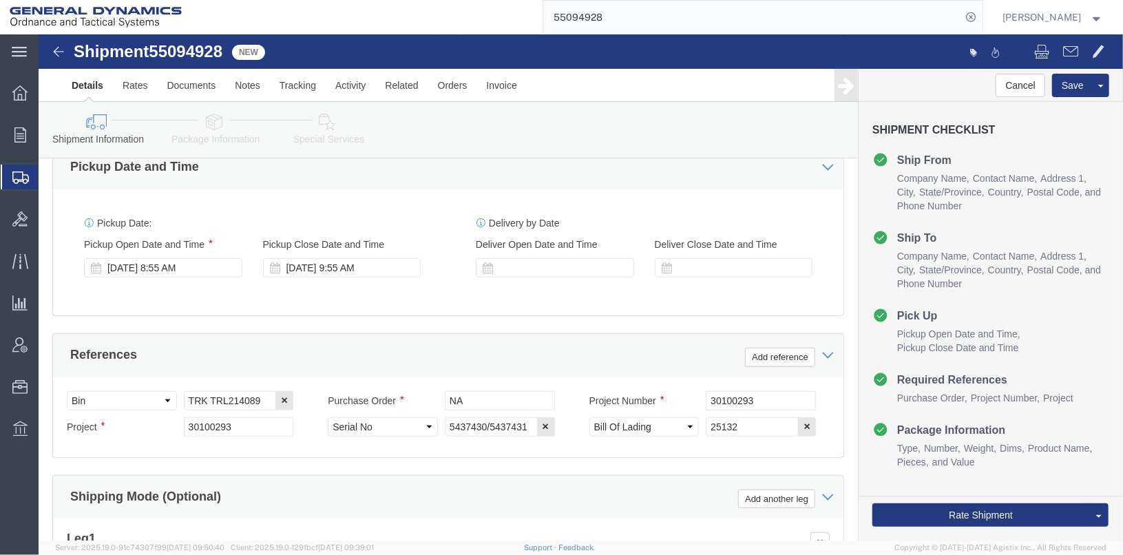
scroll to position [482, 0]
click div "Sep 26 2025 9:55 AM"
click div "Pickup Start Date Pickup Start Time Pickup Open Date and Time Sep 25 2025 8:55 …"
click div "Sep 25 2025 8:55 AM"
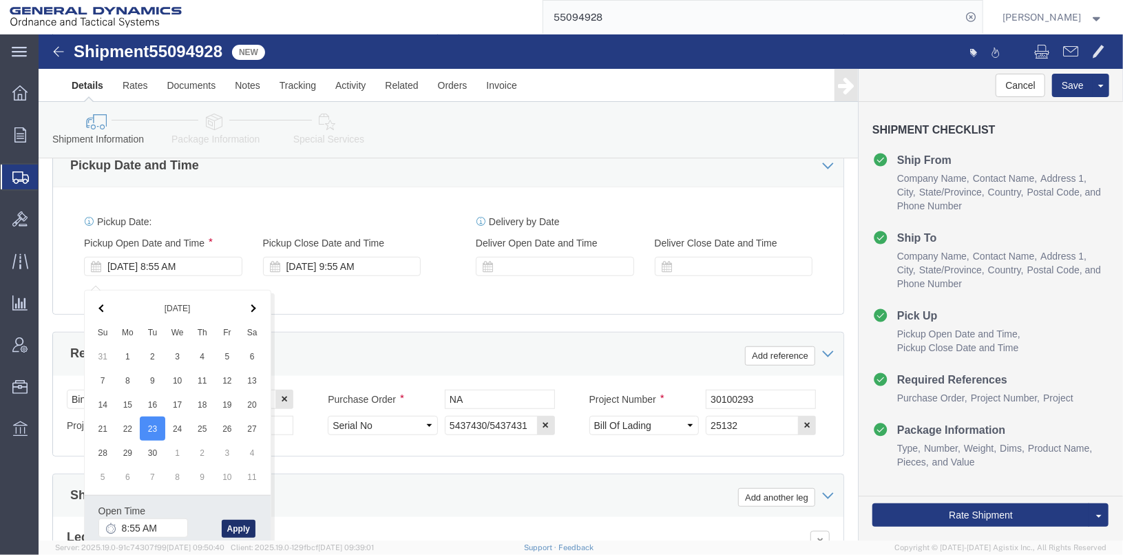
click button "Apply"
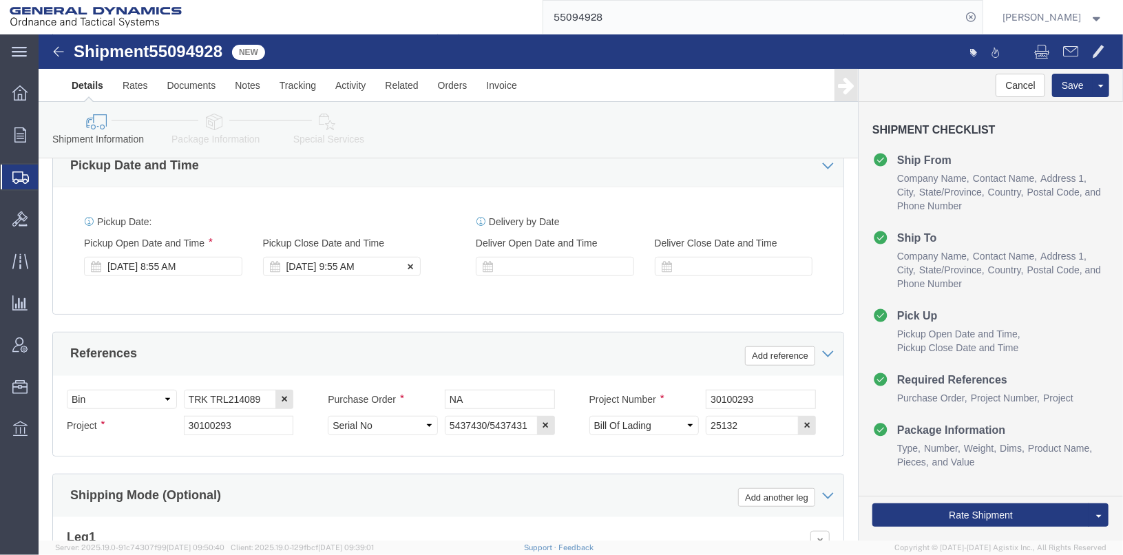
click div "Sep 26 2025 9:55 AM"
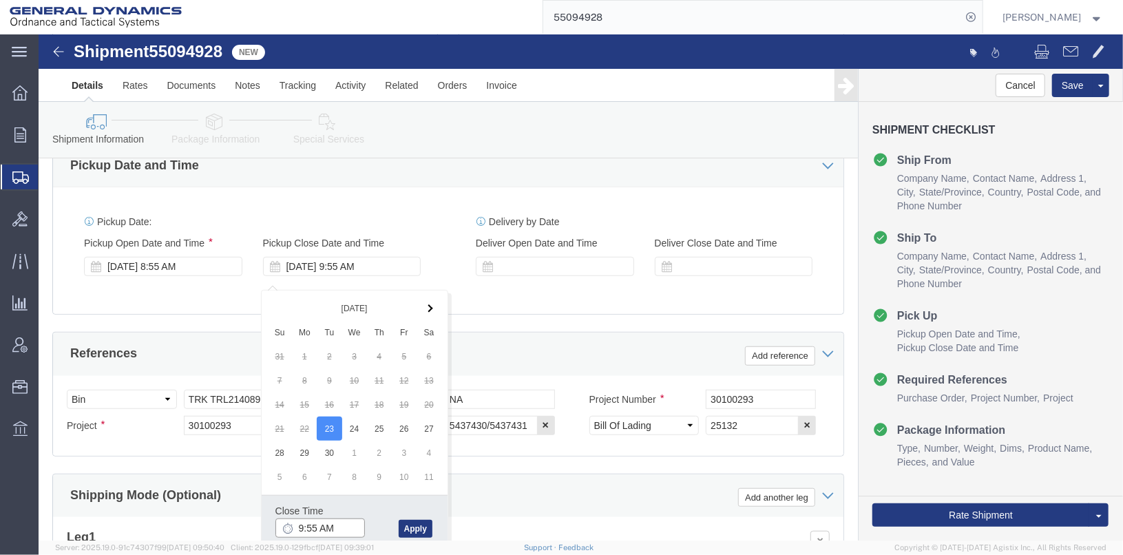
click input "9:55 AM"
click input "1:55 AM"
type input "1:55 PM"
click button "Apply"
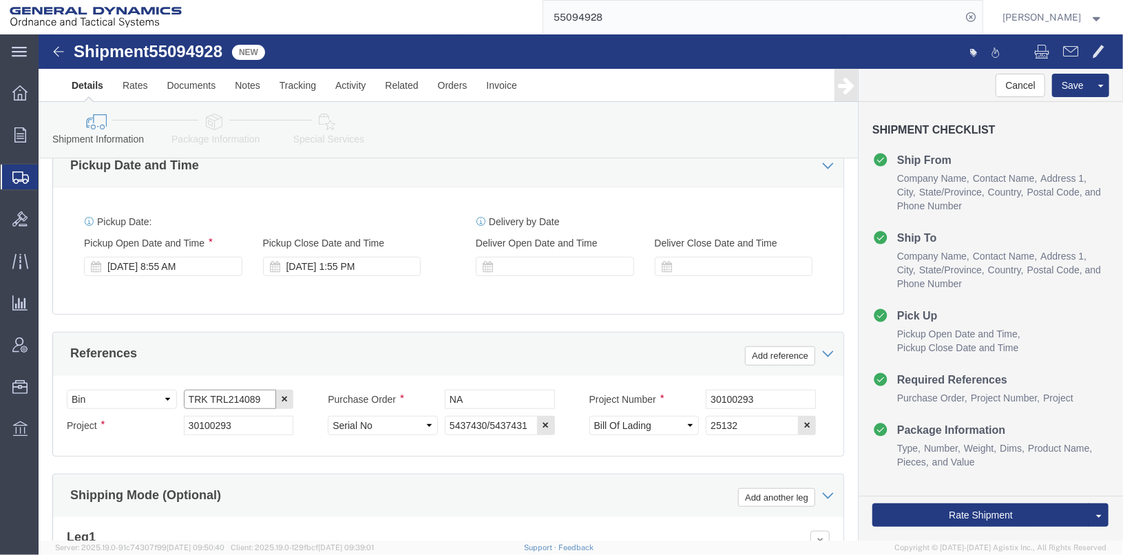
click input "TRK TRL214089"
click input "TRK TRL-214089"
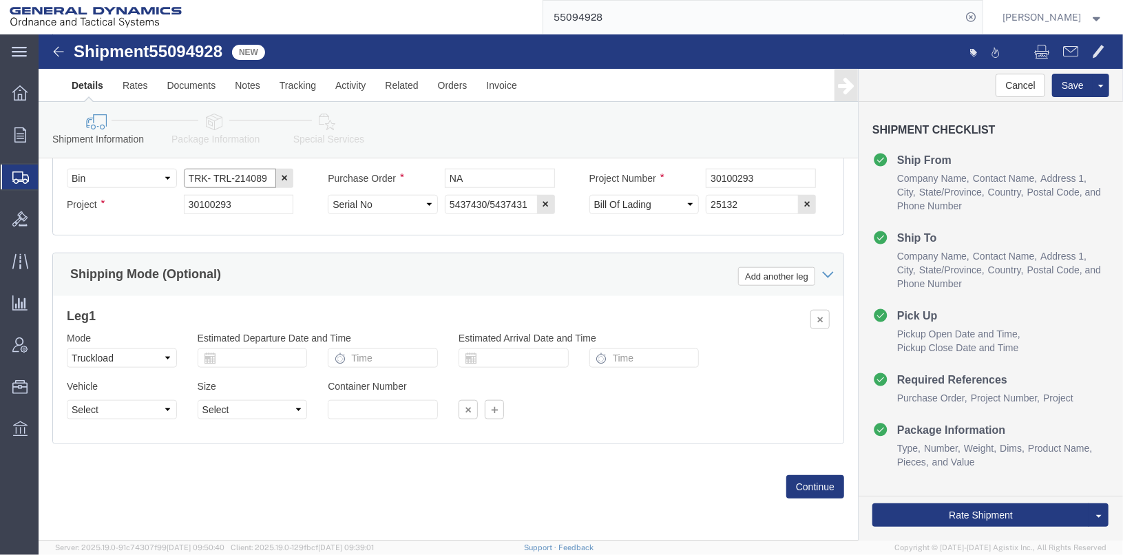
scroll to position [711, 0]
type input "TRK- TRL-214089"
click button "Continue"
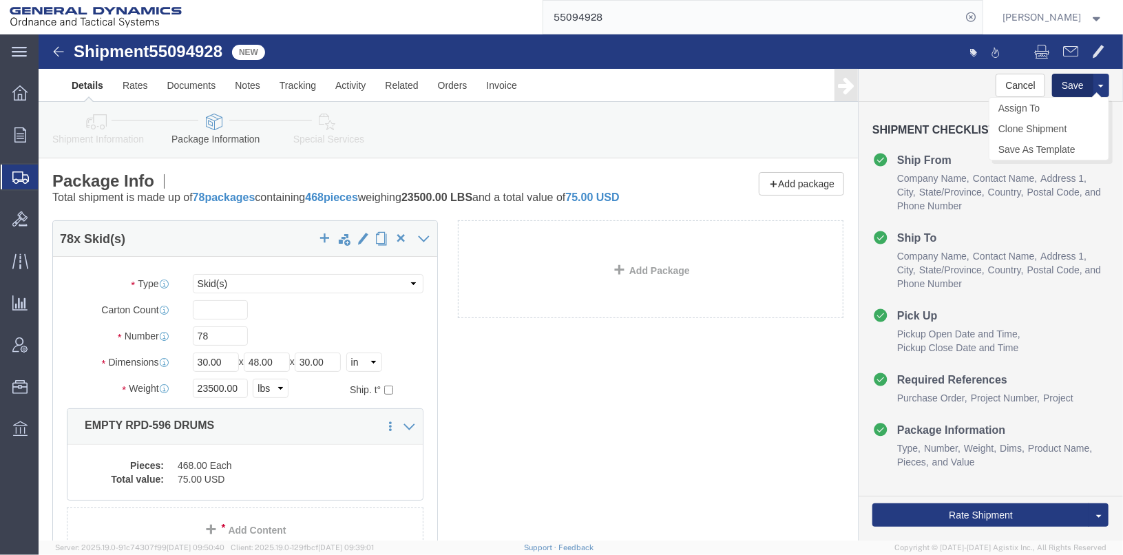
click button "Save"
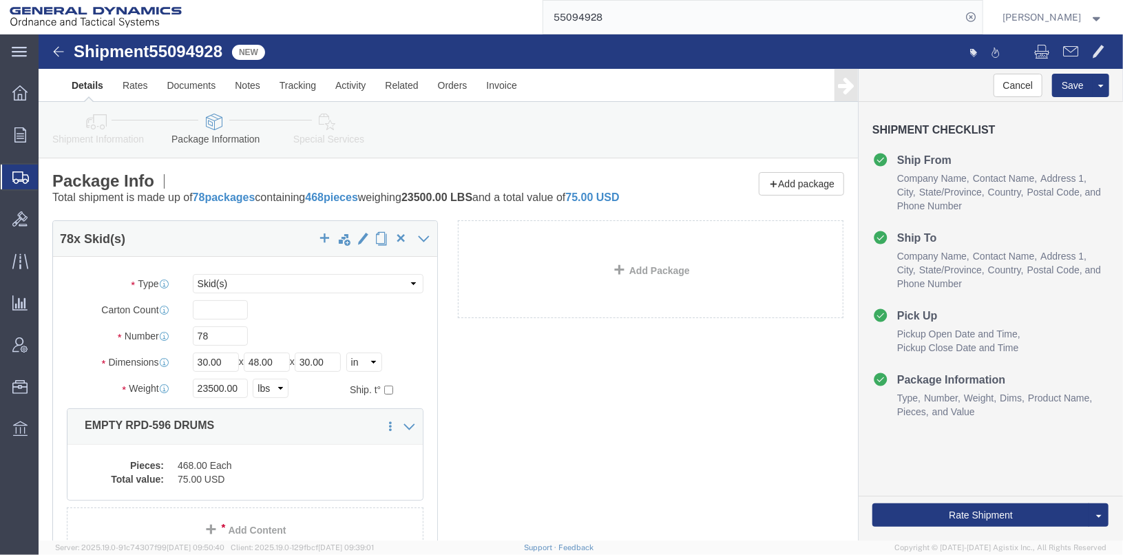
click icon
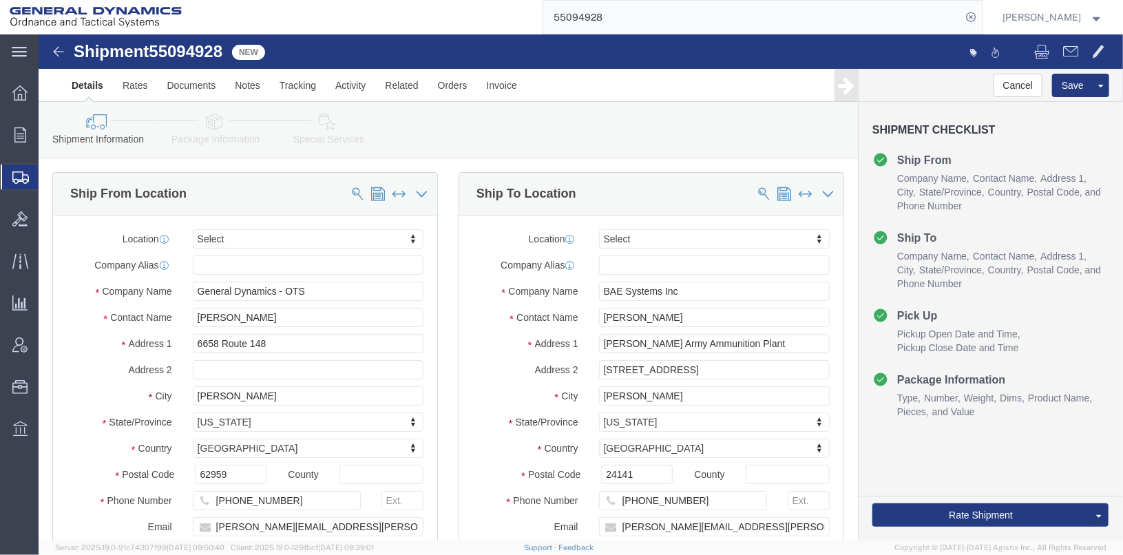
click link "Package Information"
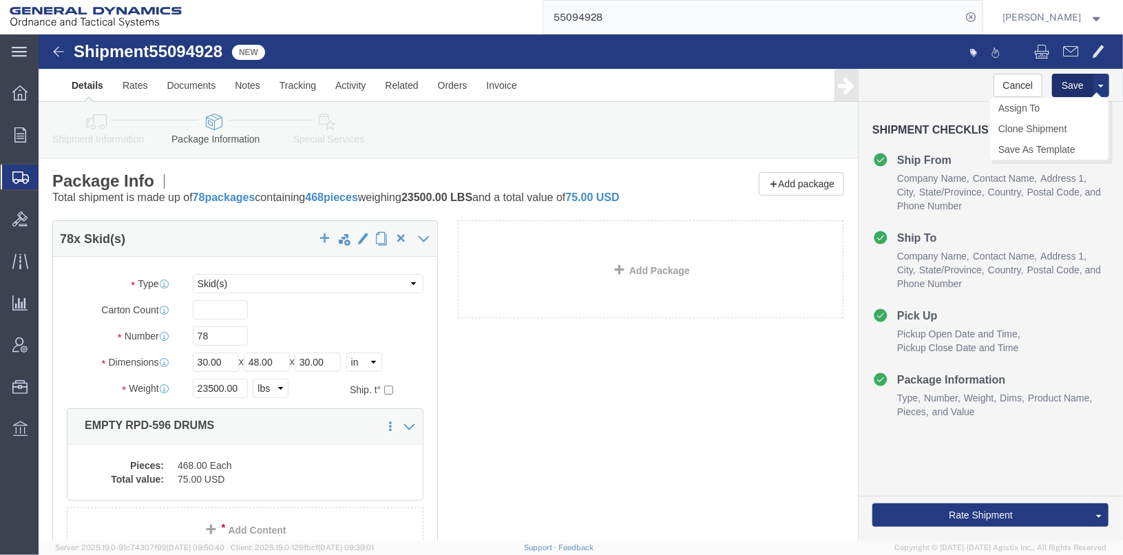
click button "Save"
